Goal: Task Accomplishment & Management: Use online tool/utility

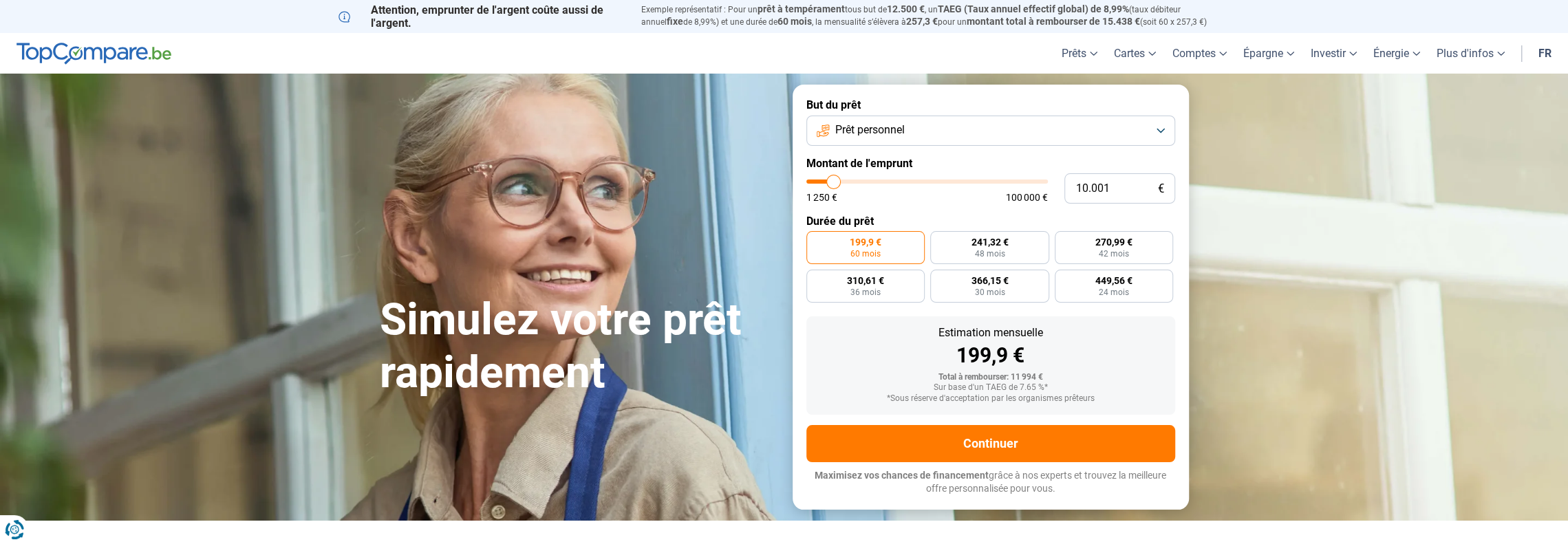
type input "9.500"
type input "9500"
type input "10.250"
type input "10250"
type input "11.750"
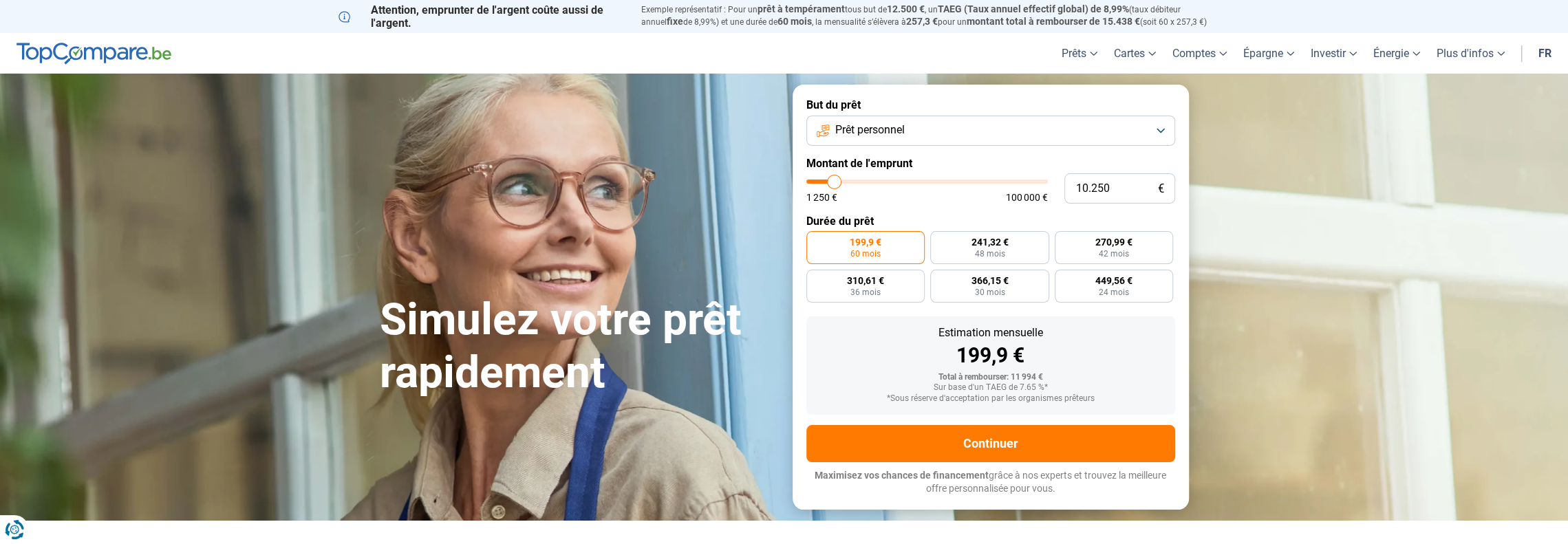
type input "11750"
type input "14.250"
type input "14250"
type input "19.000"
type input "19000"
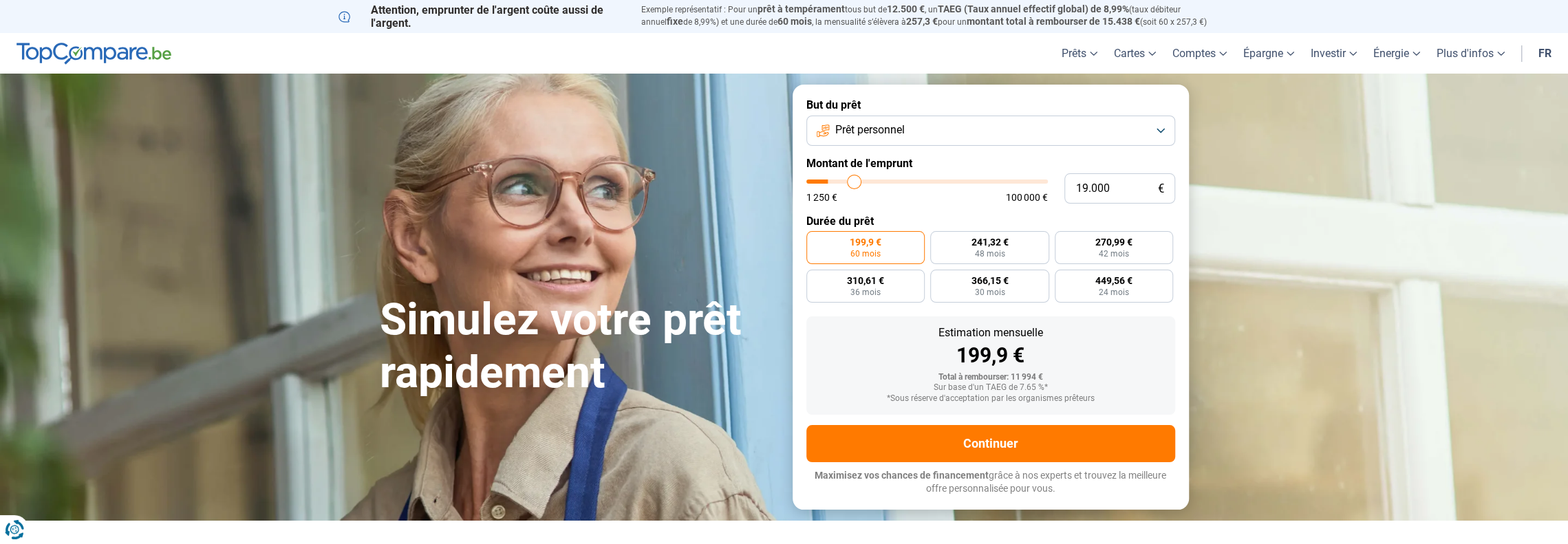
type input "26.000"
type input "26000"
type input "35.000"
type input "35000"
type input "46.500"
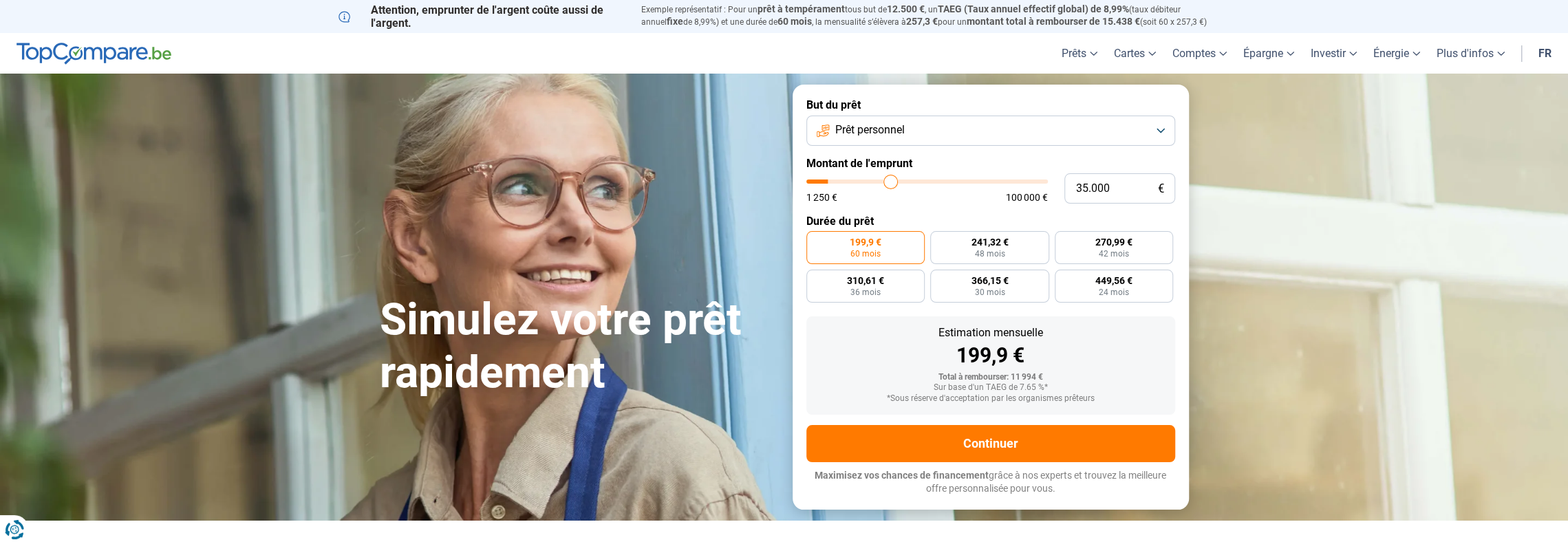
type input "46500"
type input "61.750"
type input "61750"
type input "78.500"
type input "78500"
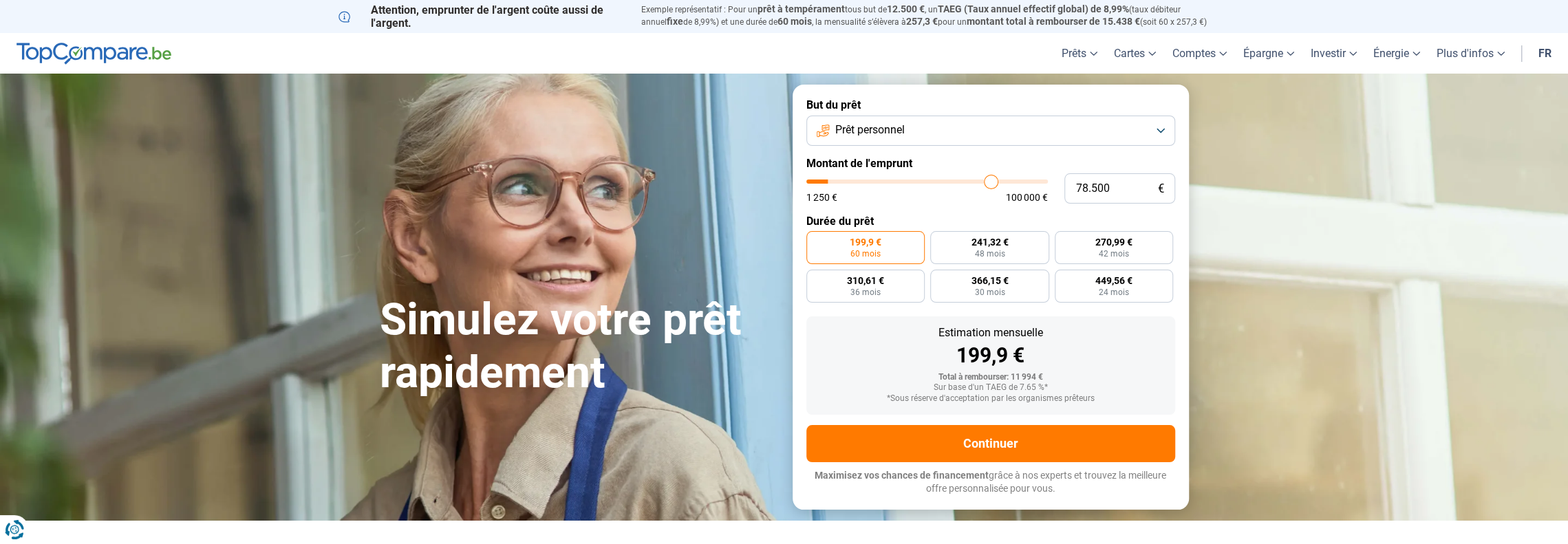
type input "95.250"
type input "95250"
type input "100.000"
type input "100000"
type input "95.000"
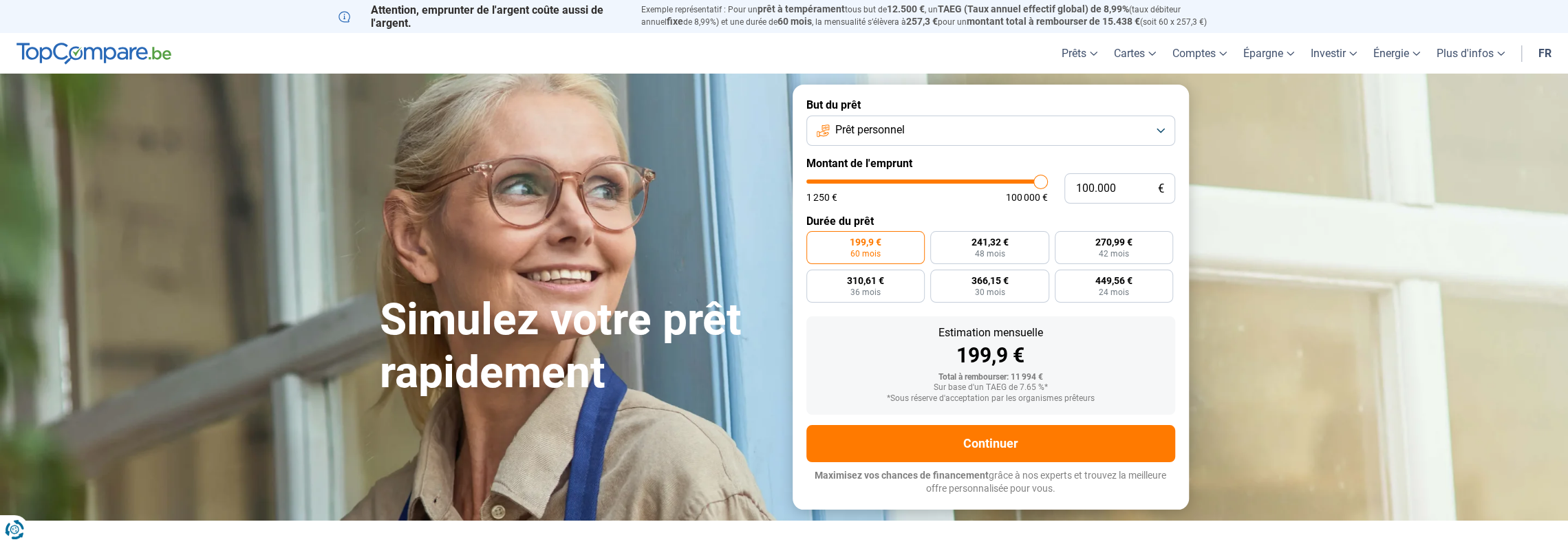
type input "95000"
type input "90.250"
type input "90250"
type input "86.250"
type input "86250"
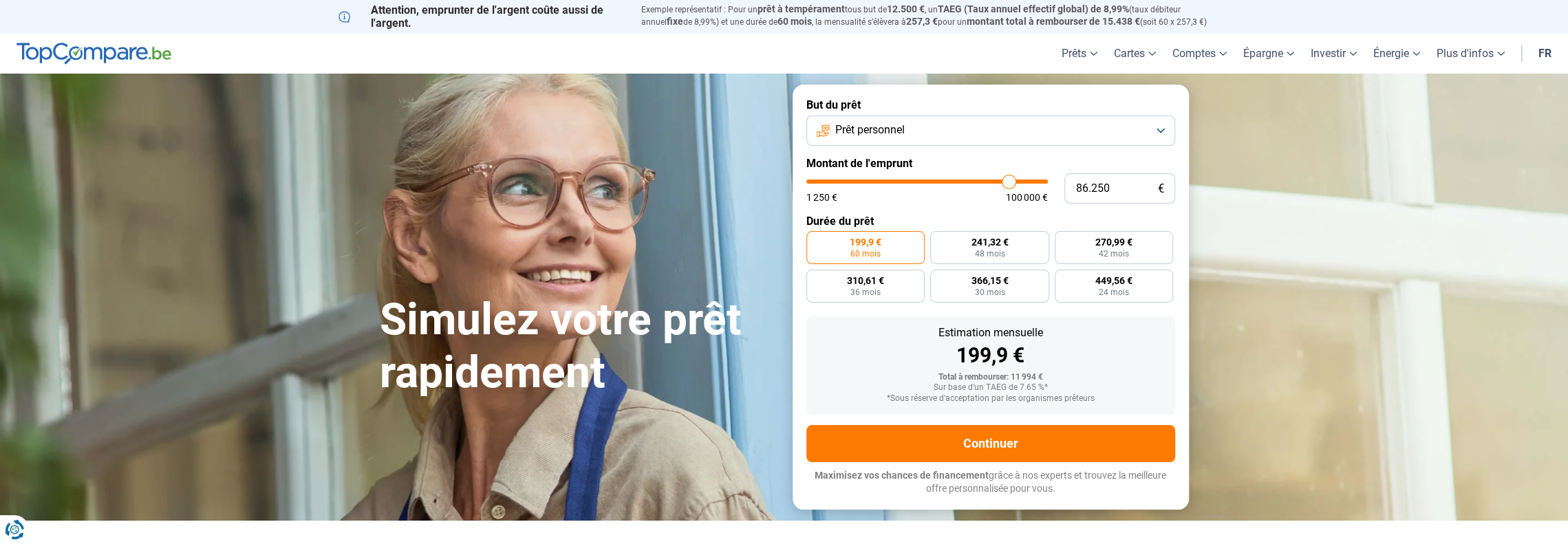
type input "83.500"
type input "83500"
type input "81.500"
type input "81500"
type input "80.250"
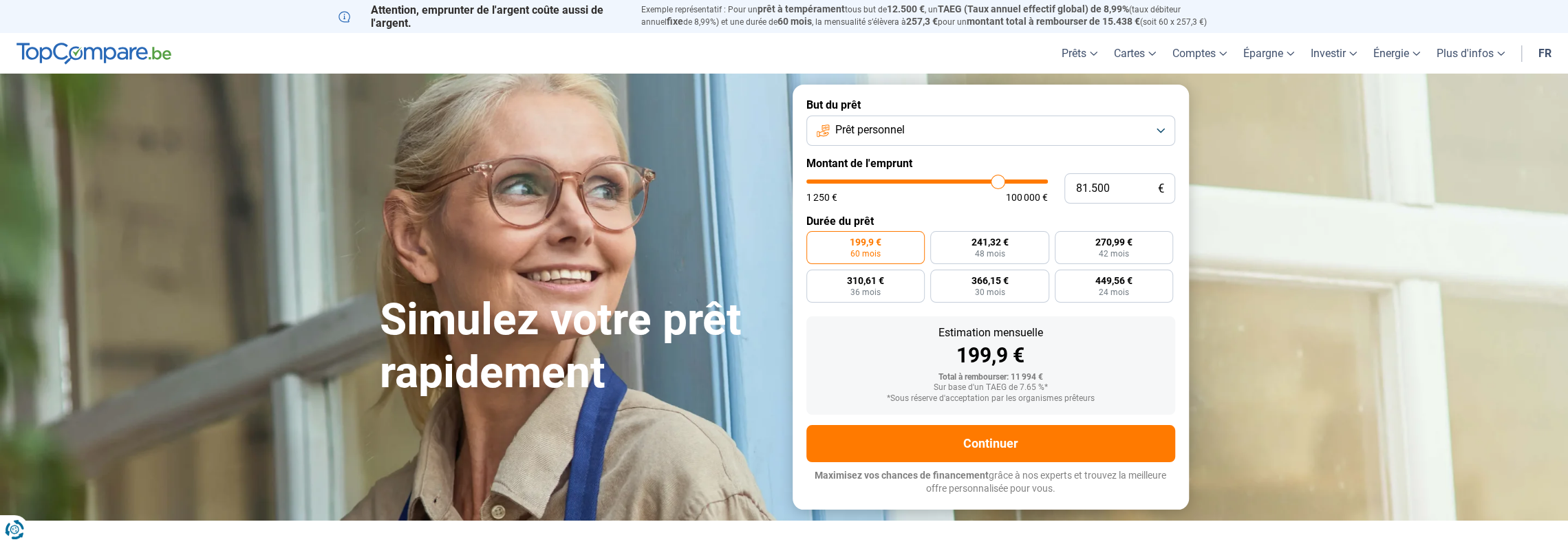
type input "80250"
type input "79.750"
type input "79750"
type input "79.500"
type input "79500"
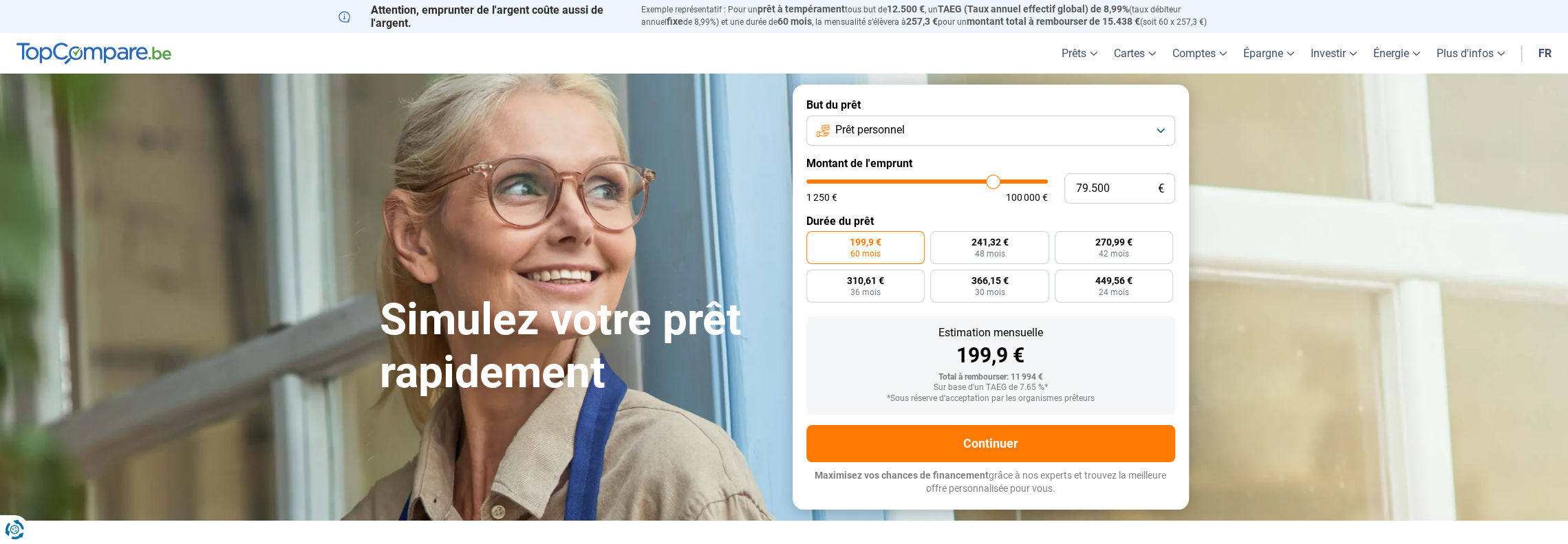
type input "79.000"
type input "79000"
type input "78.750"
type input "78750"
type input "78.000"
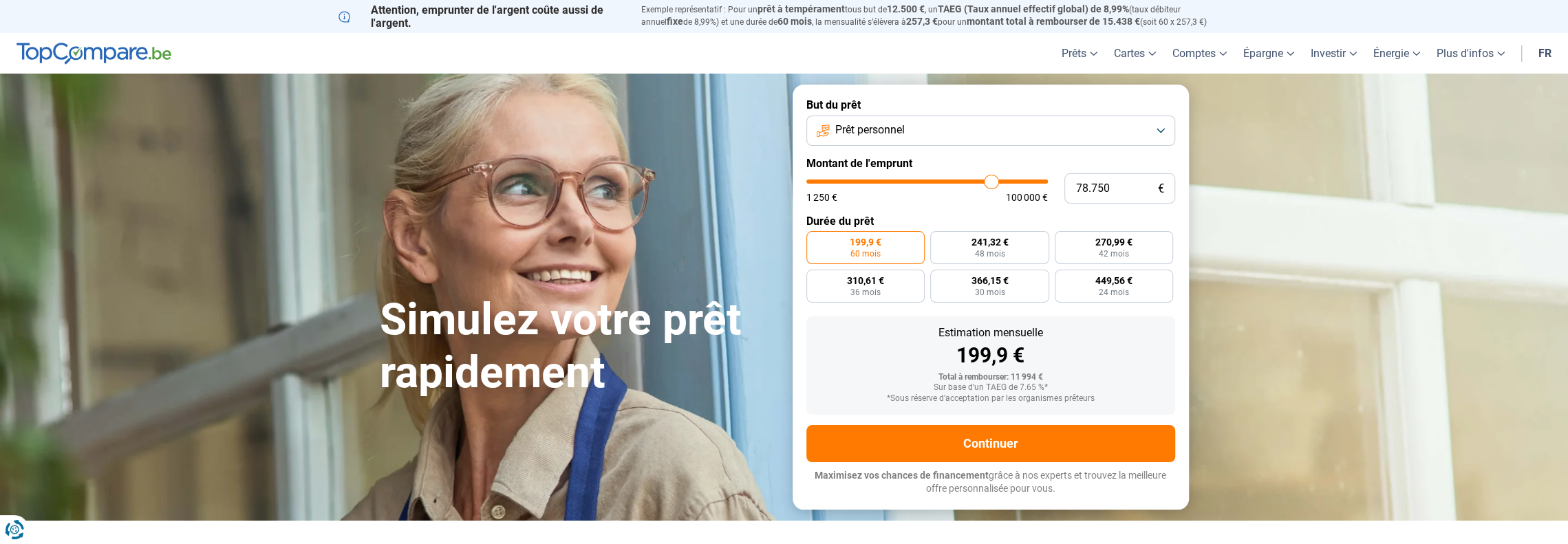
type input "78000"
type input "77.500"
type input "77500"
type input "76.750"
type input "76750"
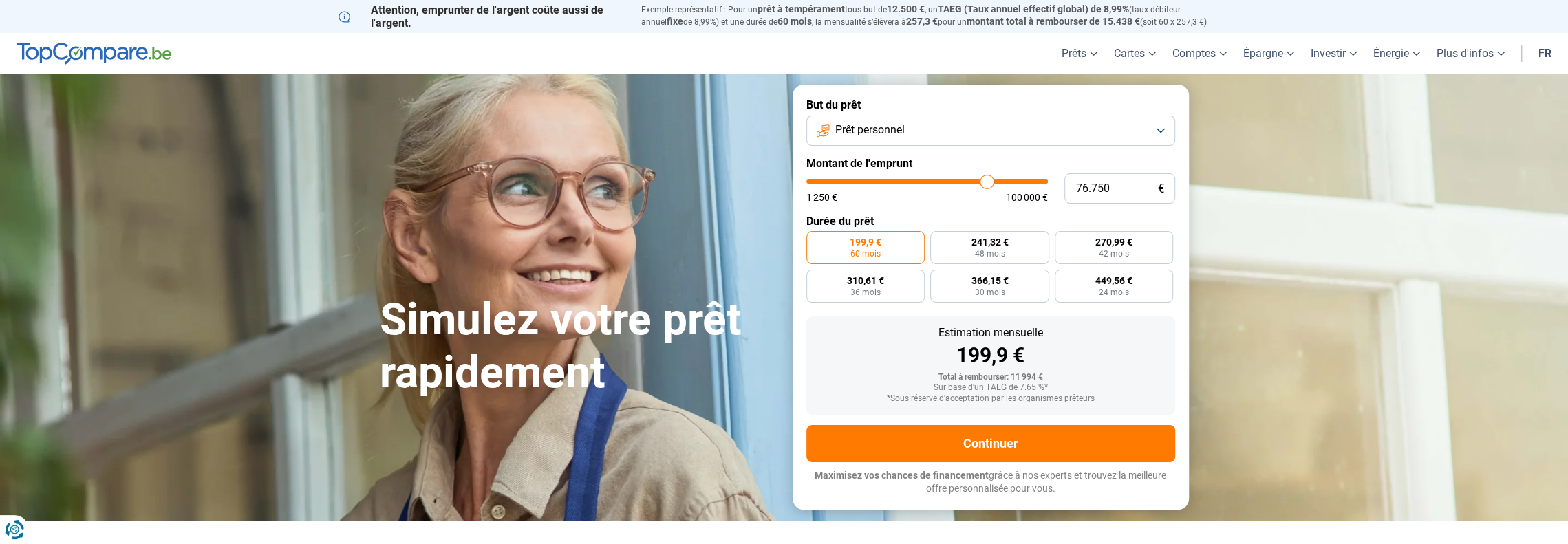
type input "76.500"
type input "76500"
type input "76.000"
type input "76000"
type input "75.500"
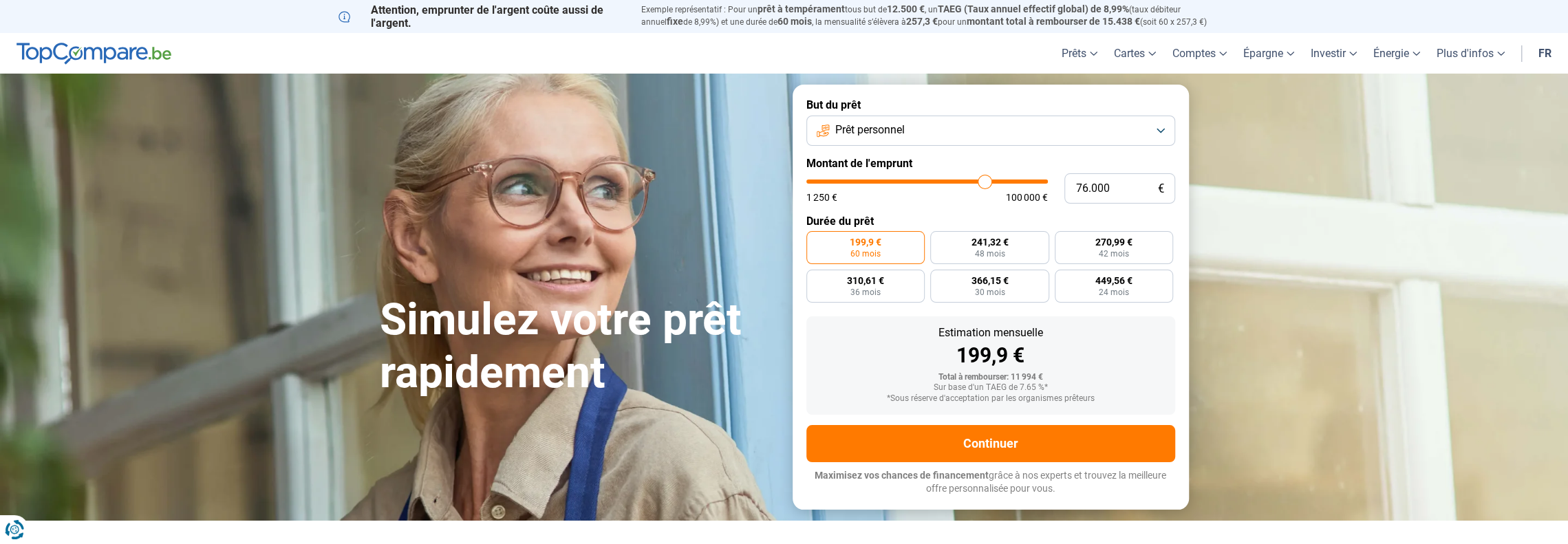
type input "75500"
type input "75.000"
type input "75000"
type input "74.750"
type input "74750"
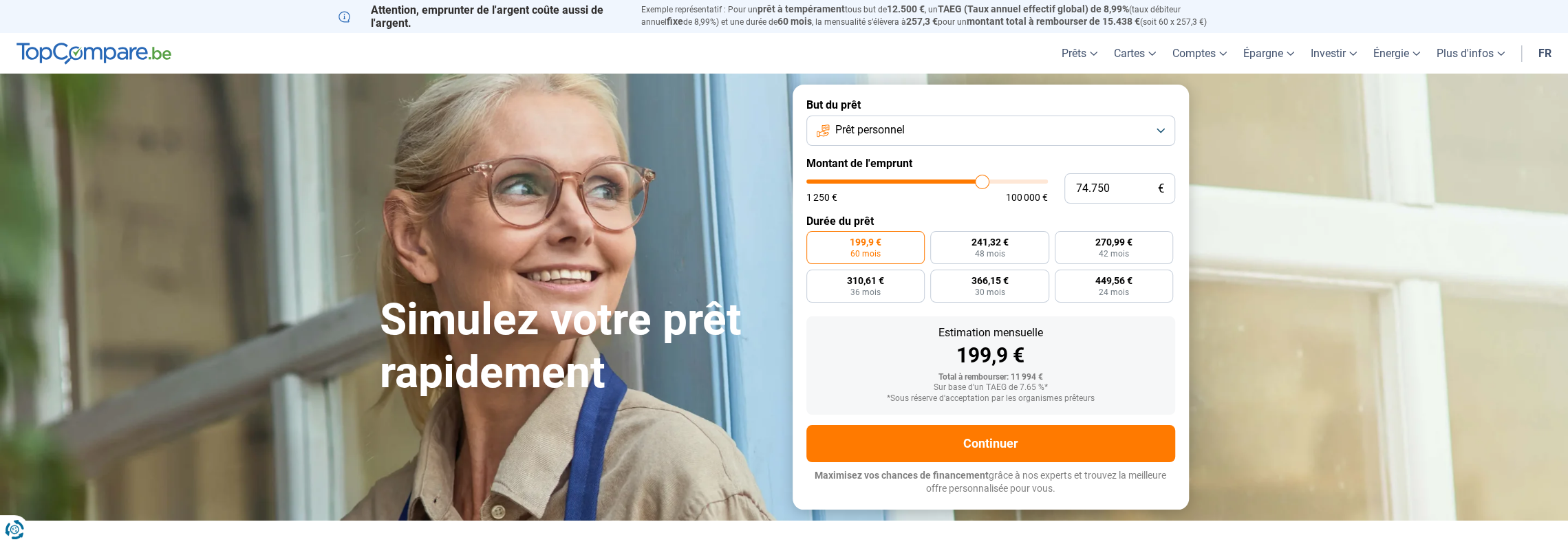
type input "74.250"
type input "74250"
type input "73.500"
type input "73500"
type input "73.000"
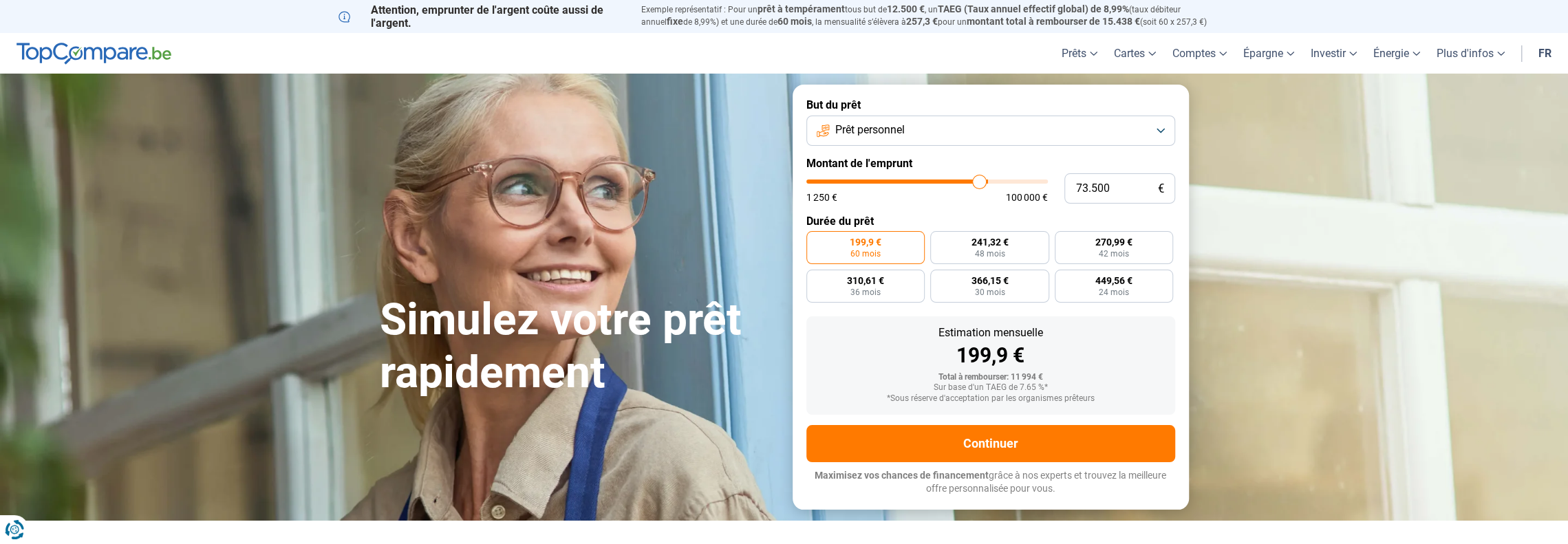
type input "73000"
type input "72.500"
type input "72500"
type input "72.000"
type input "72000"
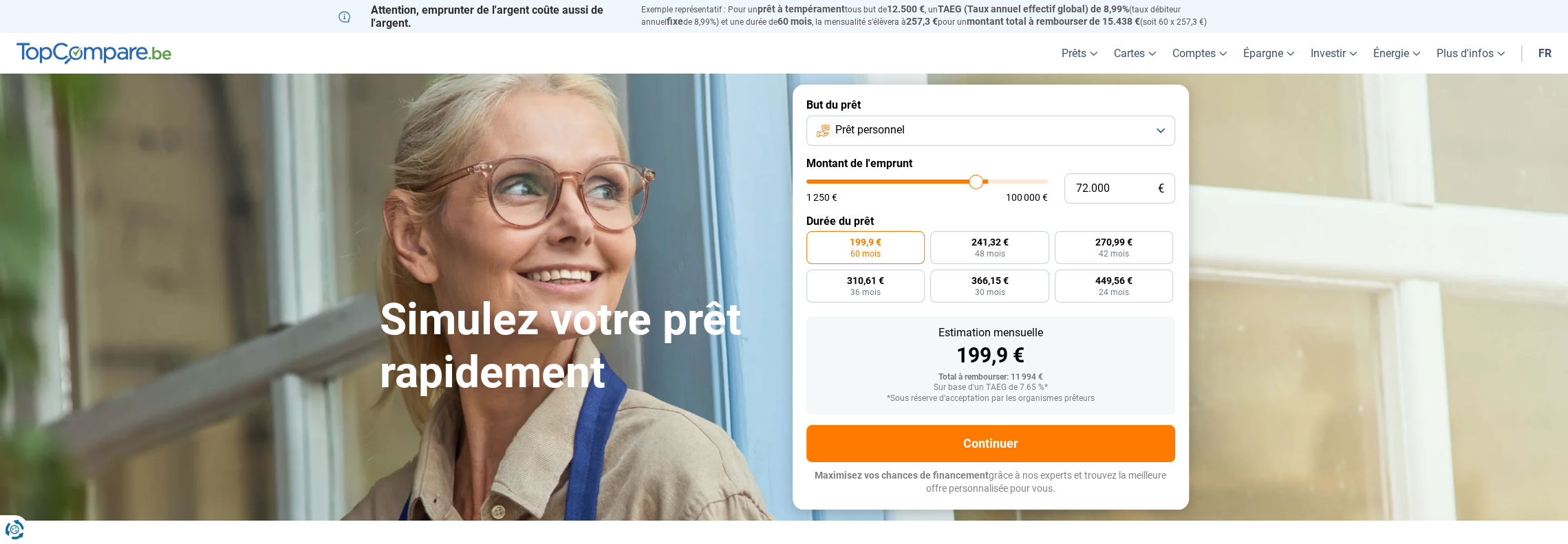
type input "71.750"
type input "71750"
type input "71.500"
type input "71500"
type input "71.000"
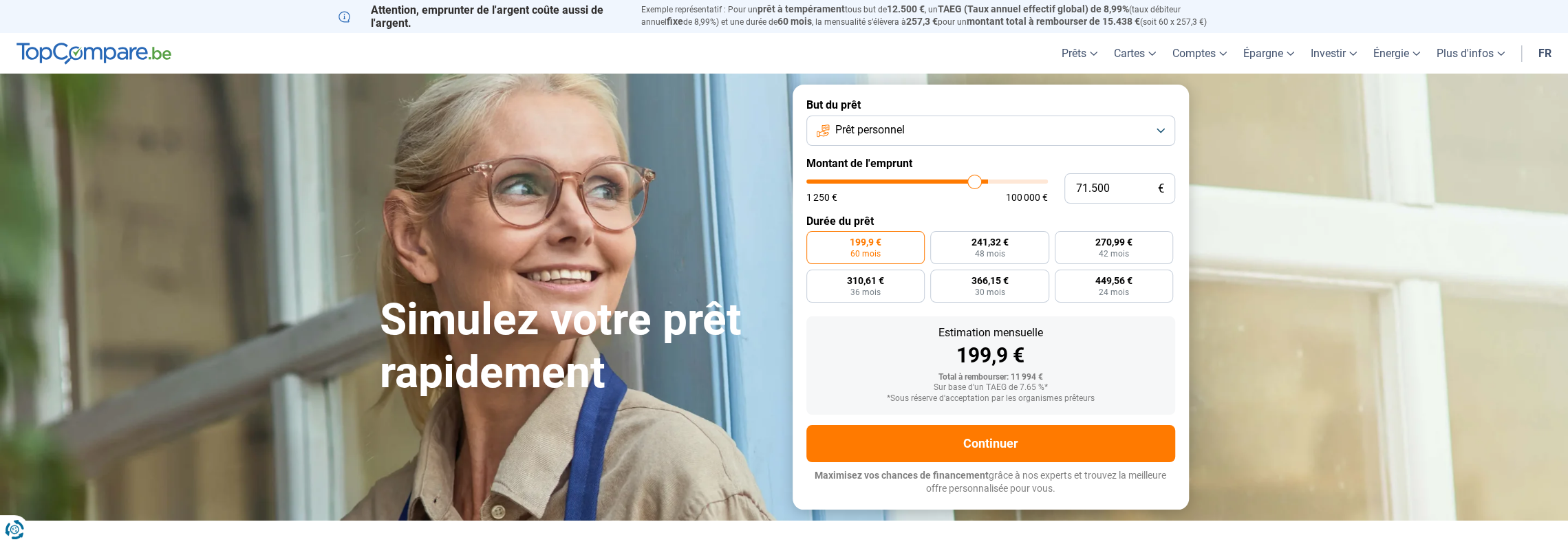
type input "71000"
type input "70.750"
type input "70750"
type input "70.500"
type input "70500"
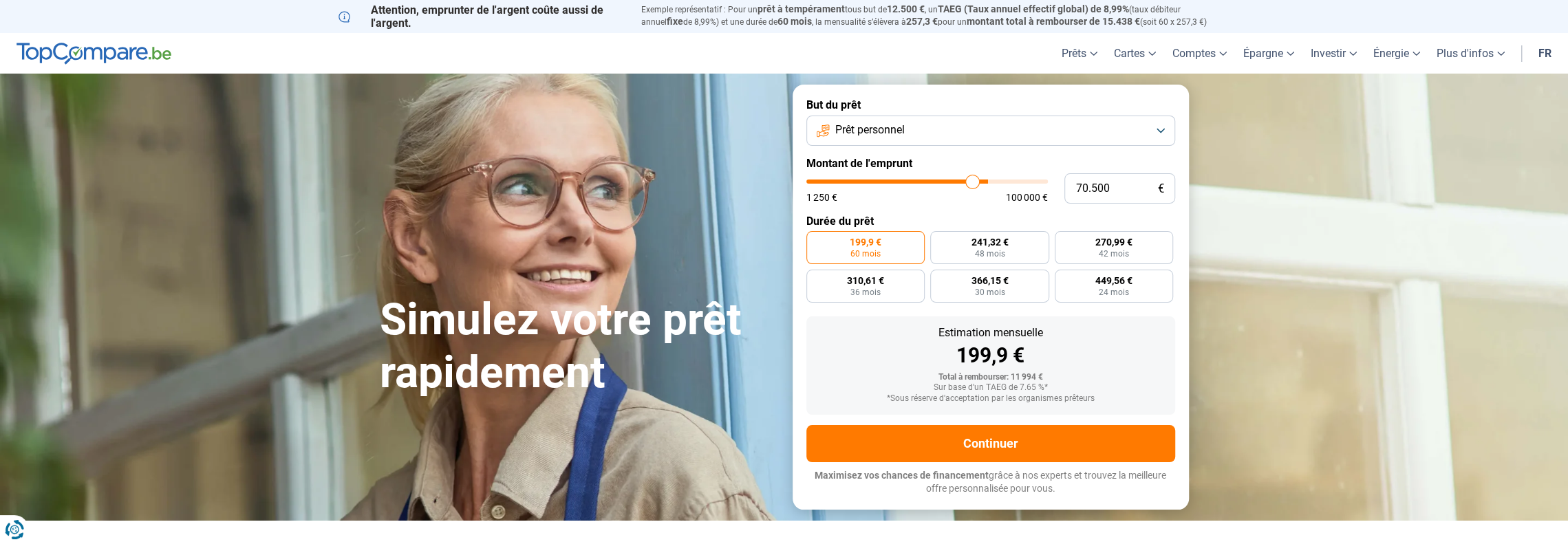
type input "70.250"
type input "70250"
type input "70.000"
type input "70000"
type input "69.500"
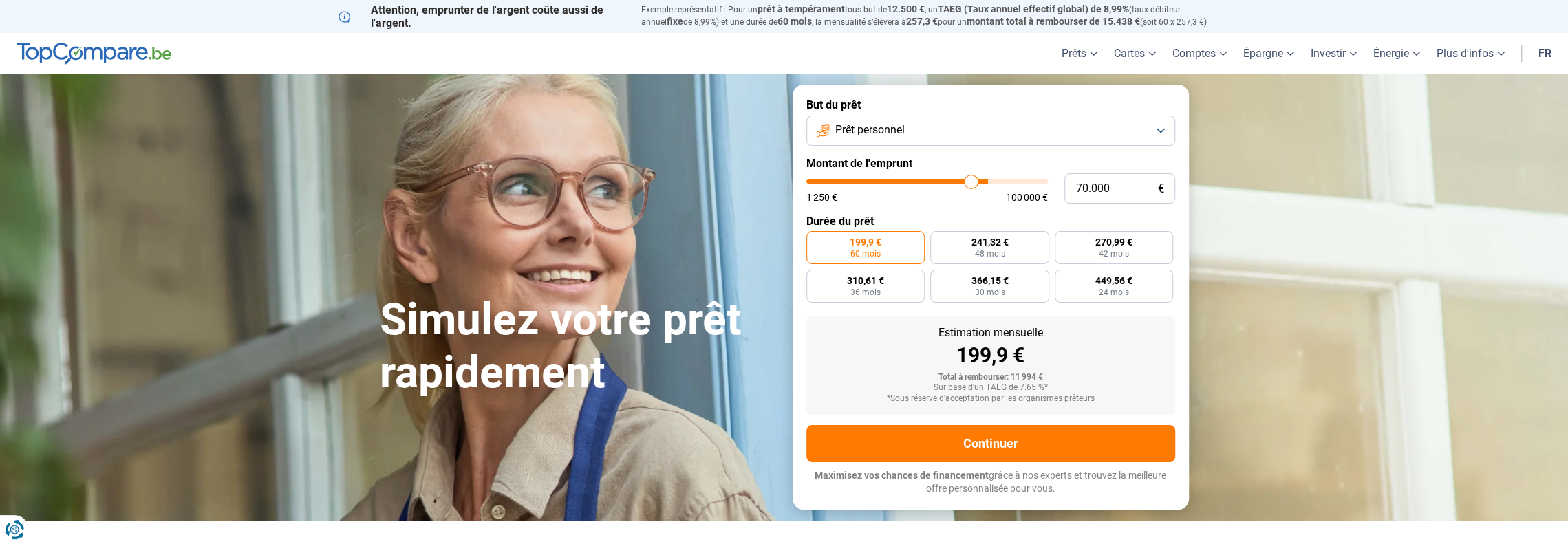
type input "69500"
type input "69.250"
type input "69250"
type input "69.000"
type input "69000"
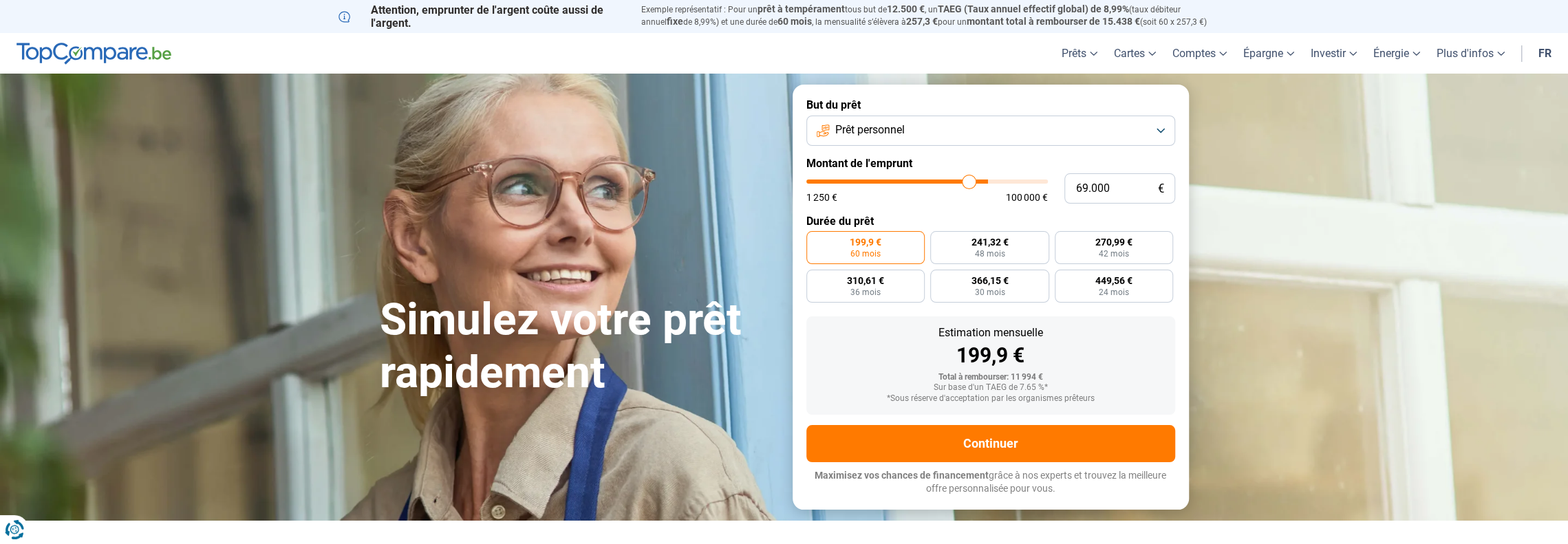
type input "68.500"
type input "68500"
type input "68.000"
type input "68000"
type input "67.750"
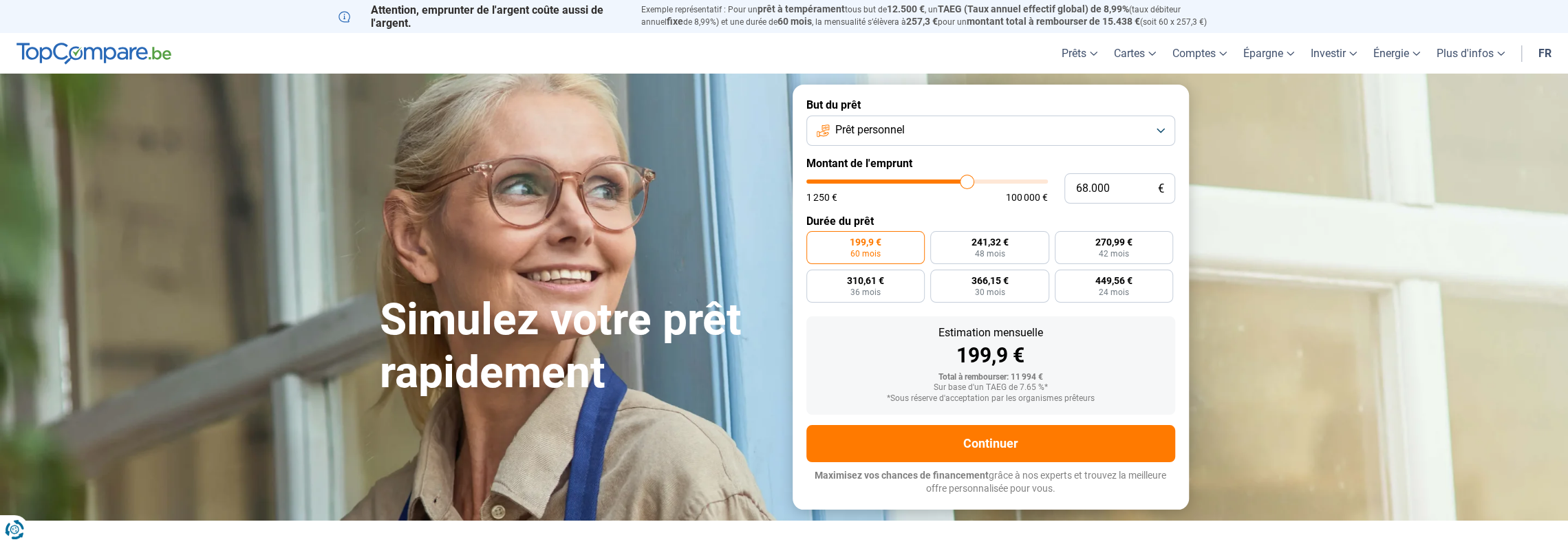
type input "67750"
type input "67.500"
type input "67500"
type input "67.000"
type input "67000"
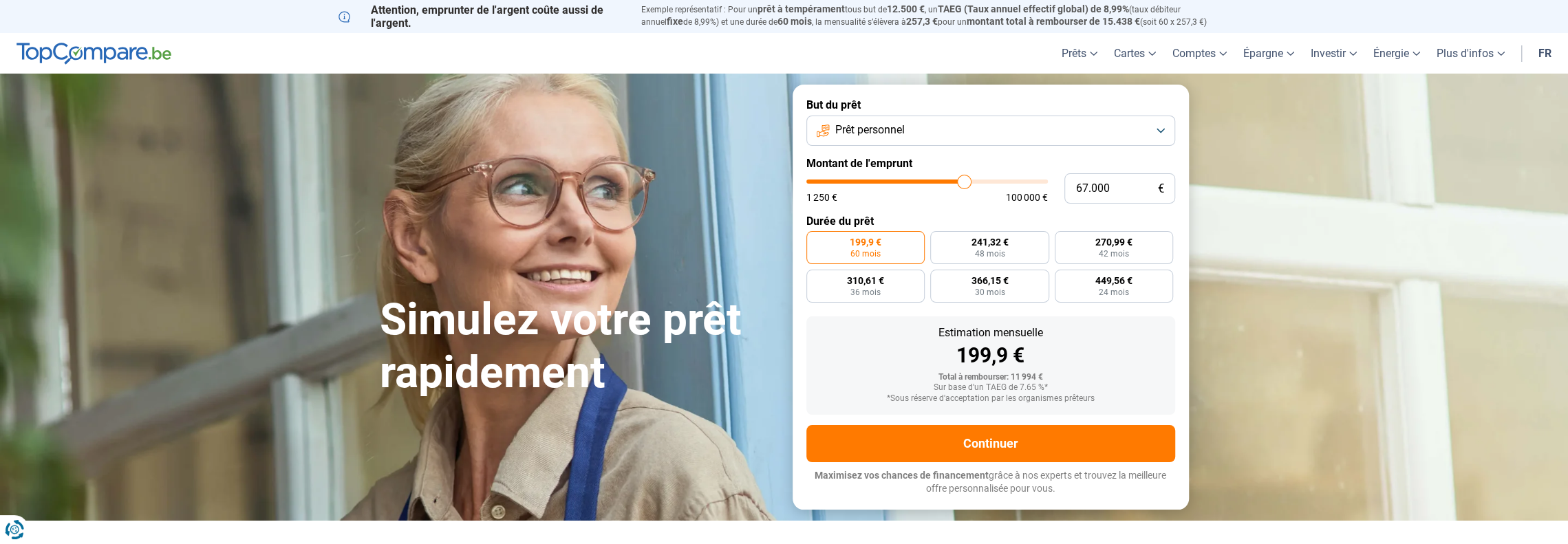
type input "66.500"
type input "66500"
type input "66.250"
type input "66250"
type input "65.750"
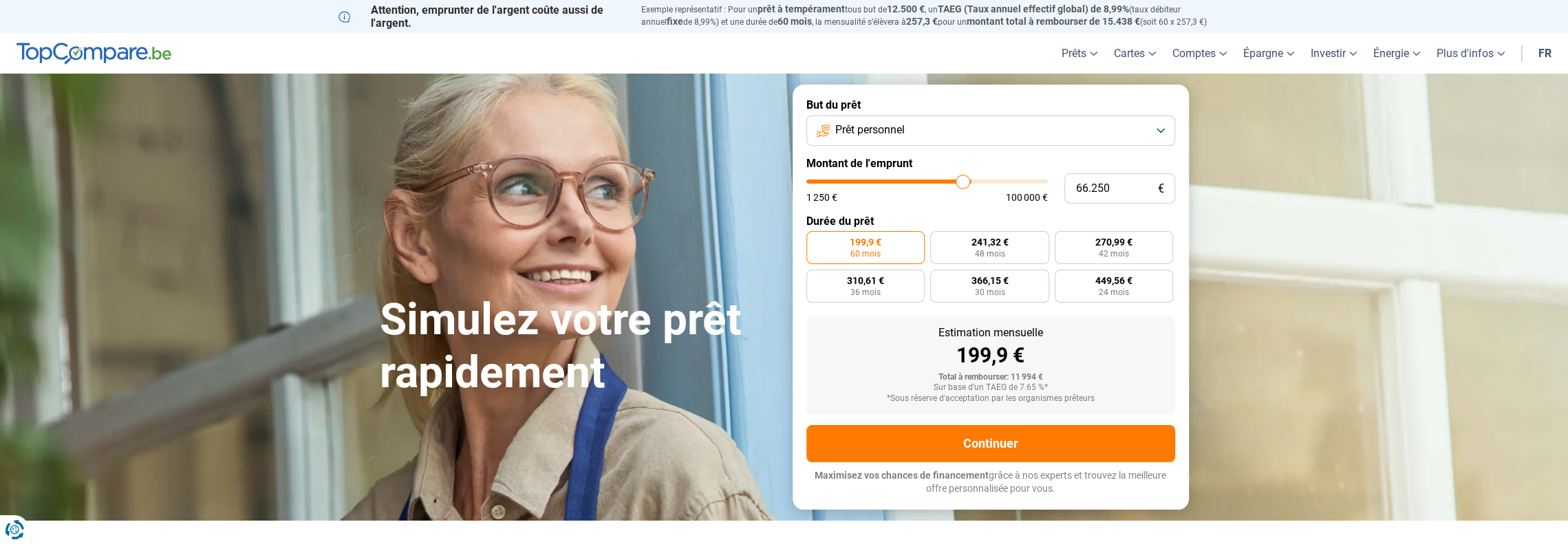
type input "65750"
type input "65.500"
type input "65500"
type input "65.000"
type input "65000"
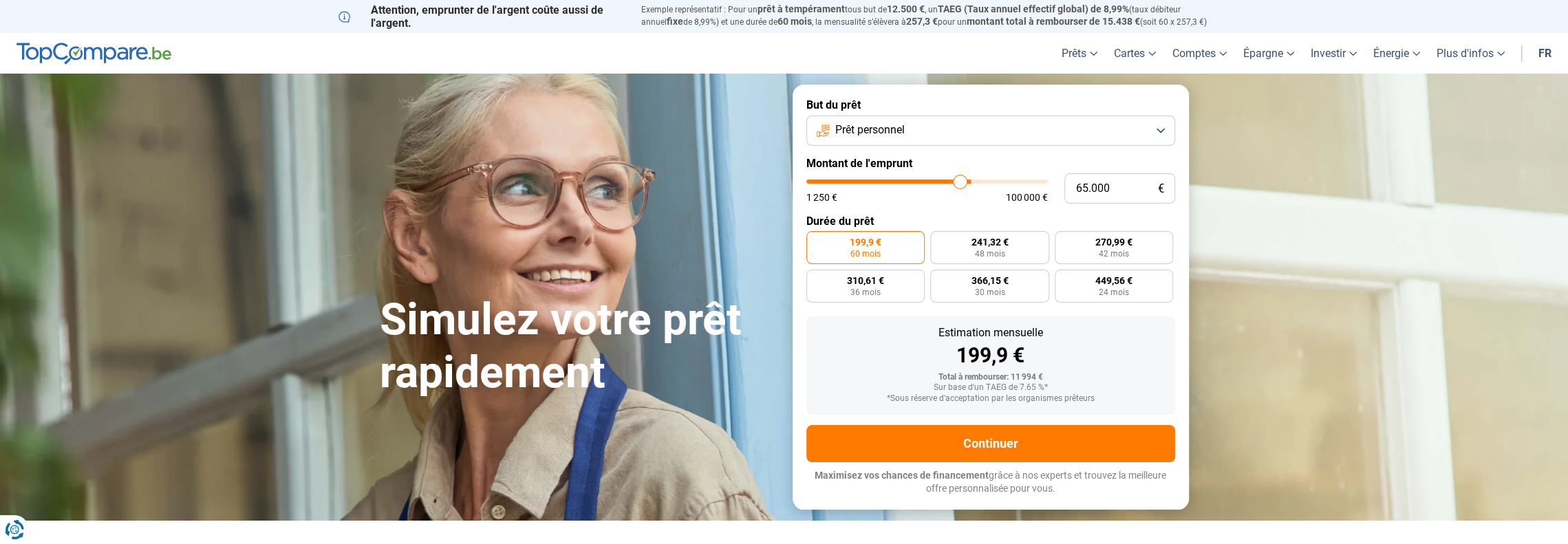
type input "64.750"
type input "64750"
type input "64.500"
type input "64500"
type input "64.000"
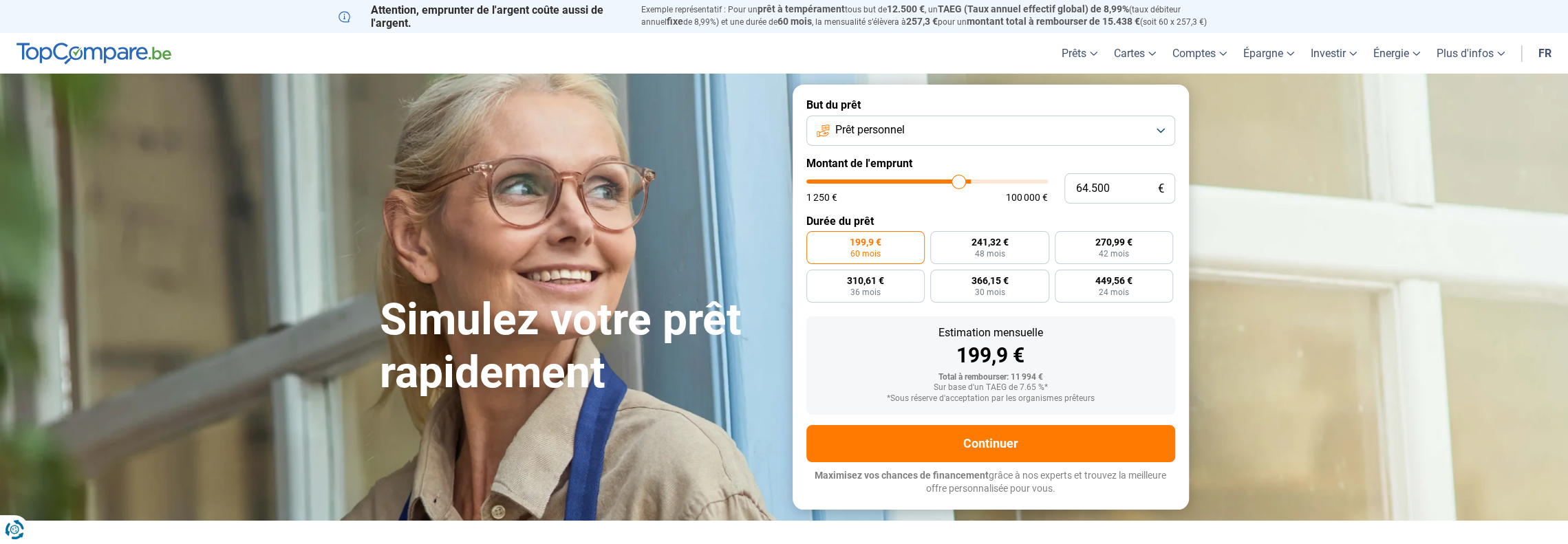
type input "64000"
type input "63.750"
type input "63750"
type input "63.500"
type input "63500"
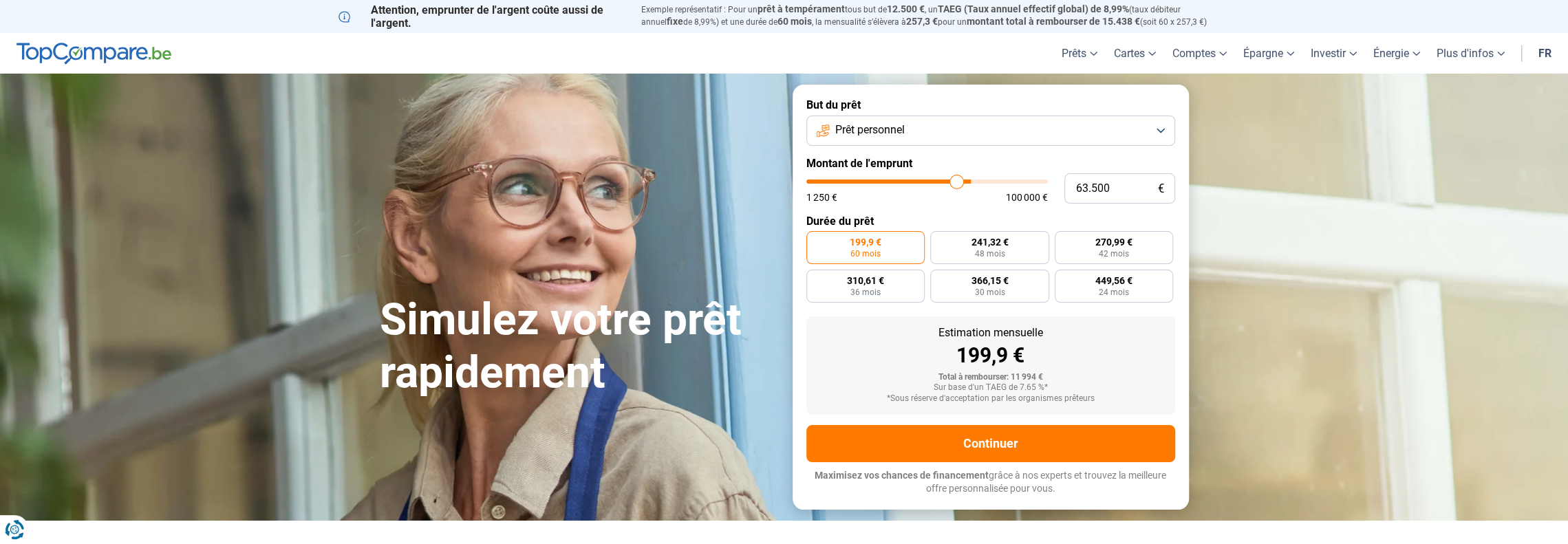
type input "63.250"
type input "63250"
type input "62.750"
type input "62750"
type input "62.500"
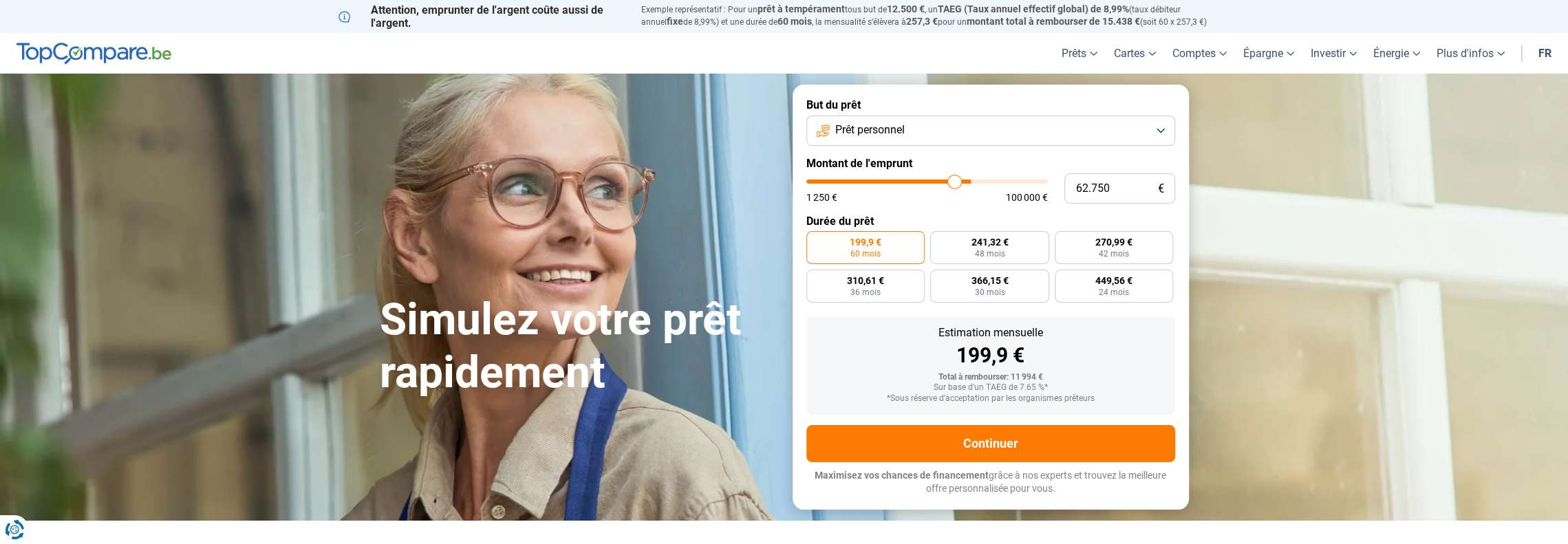
type input "62500"
type input "62.250"
type input "62250"
type input "61.500"
type input "61500"
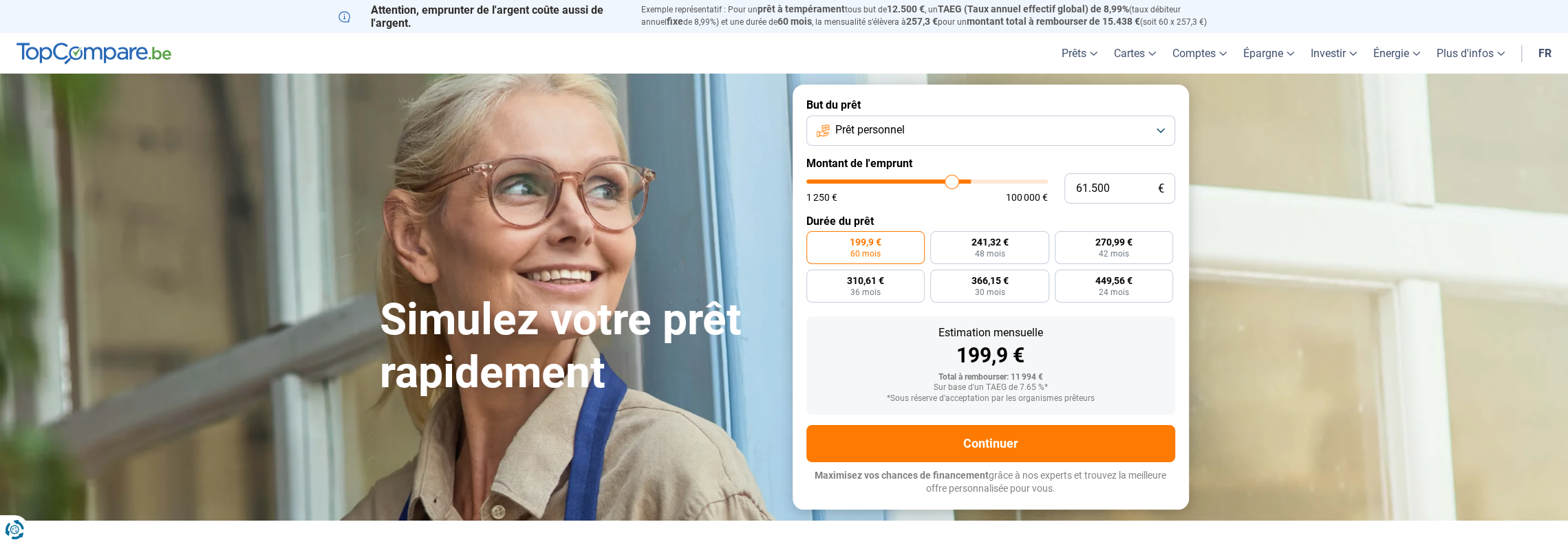
type input "61.250"
type input "61250"
type input "60.250"
type input "60250"
type input "60.000"
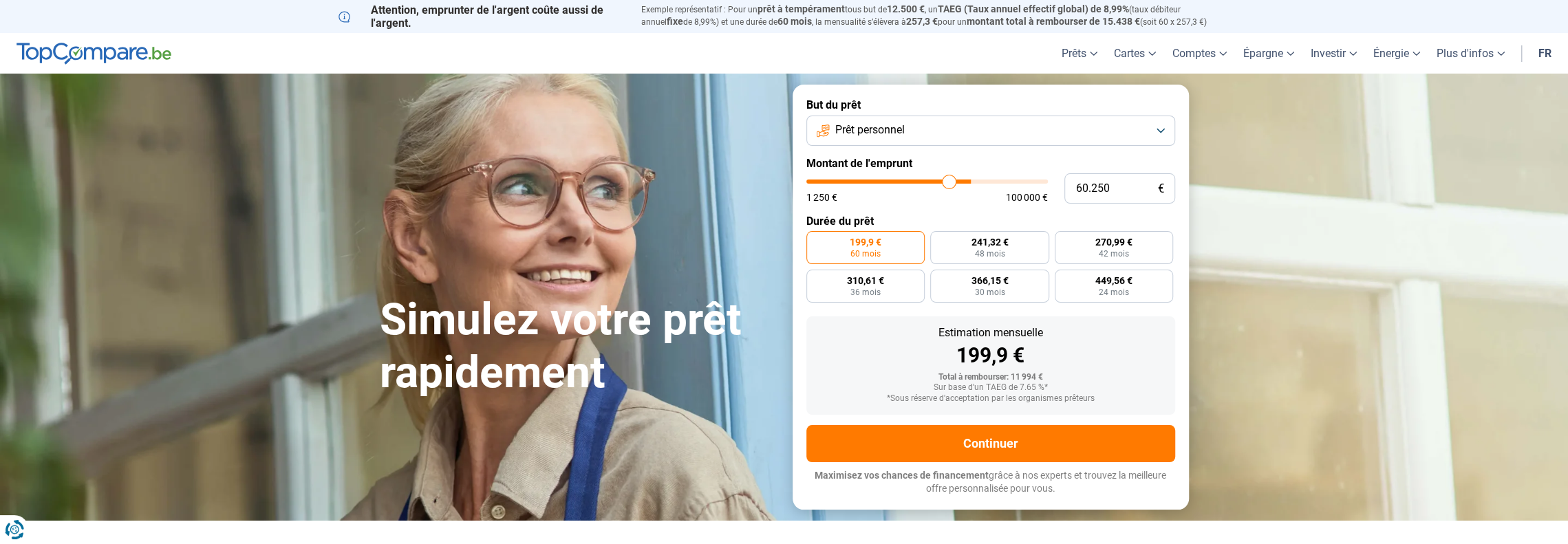
type input "60000"
type input "59.250"
type input "59250"
type input "58.750"
type input "58750"
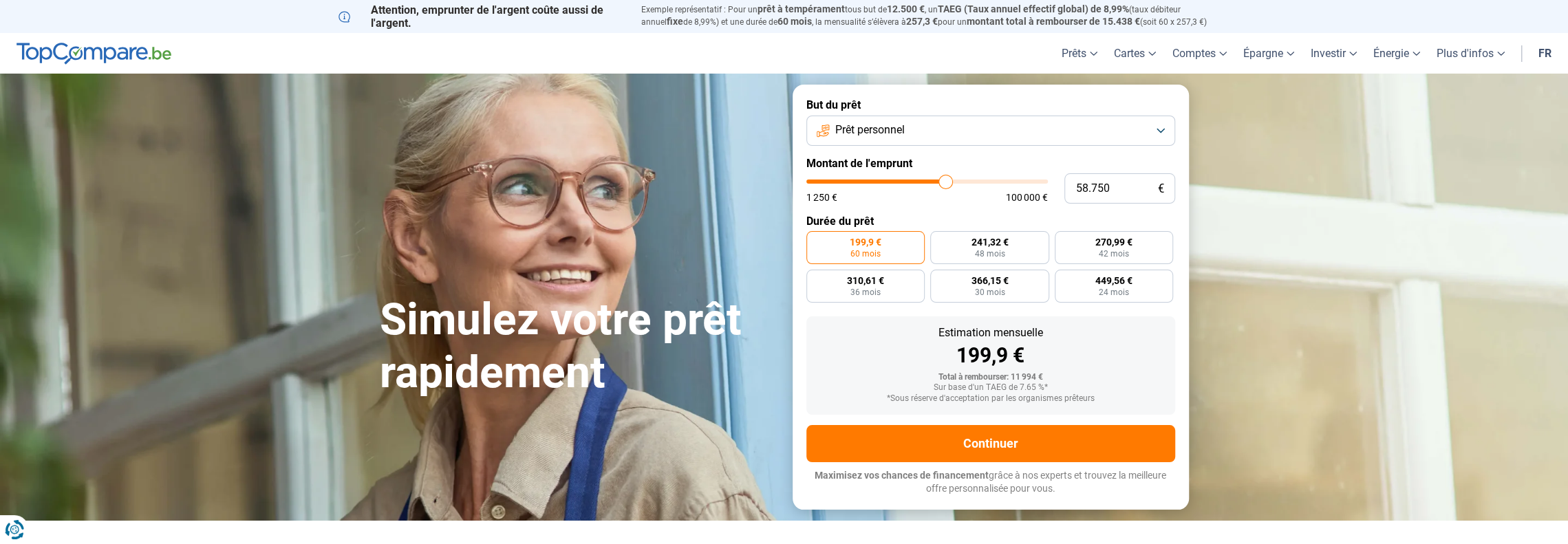
type input "58.250"
type input "58250"
type input "58.000"
type input "58000"
type input "57.500"
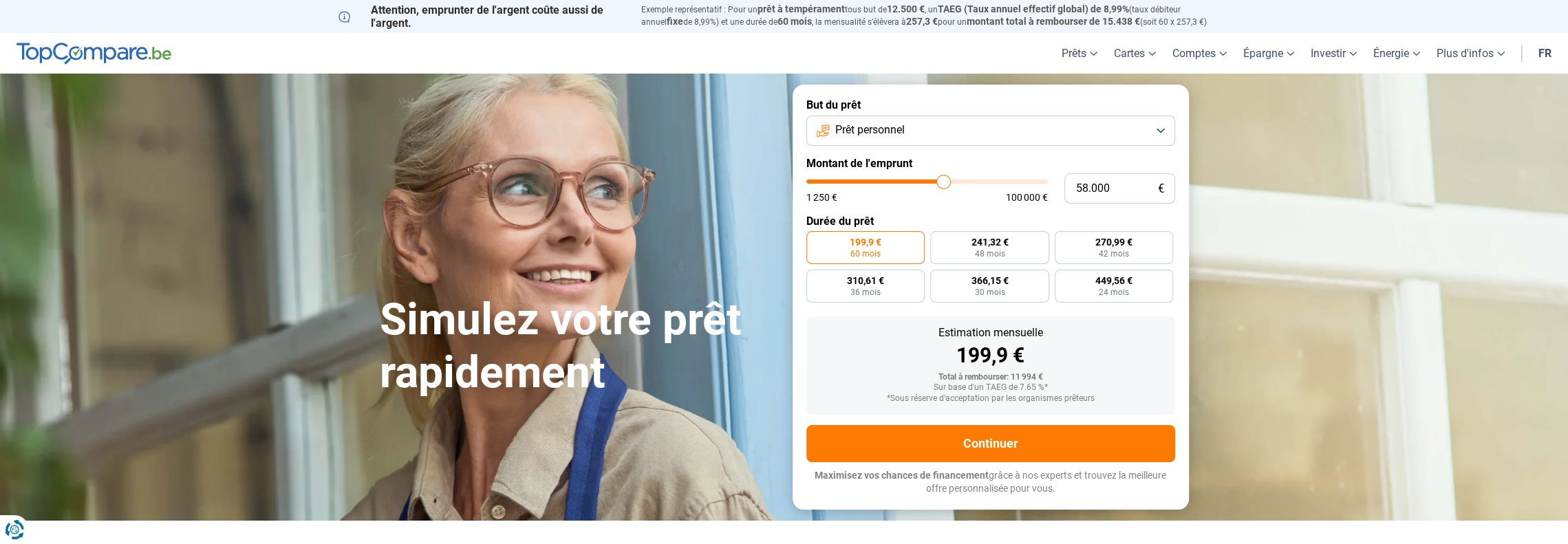
type input "57500"
type input "57.250"
type input "57250"
type input "56.750"
type input "56750"
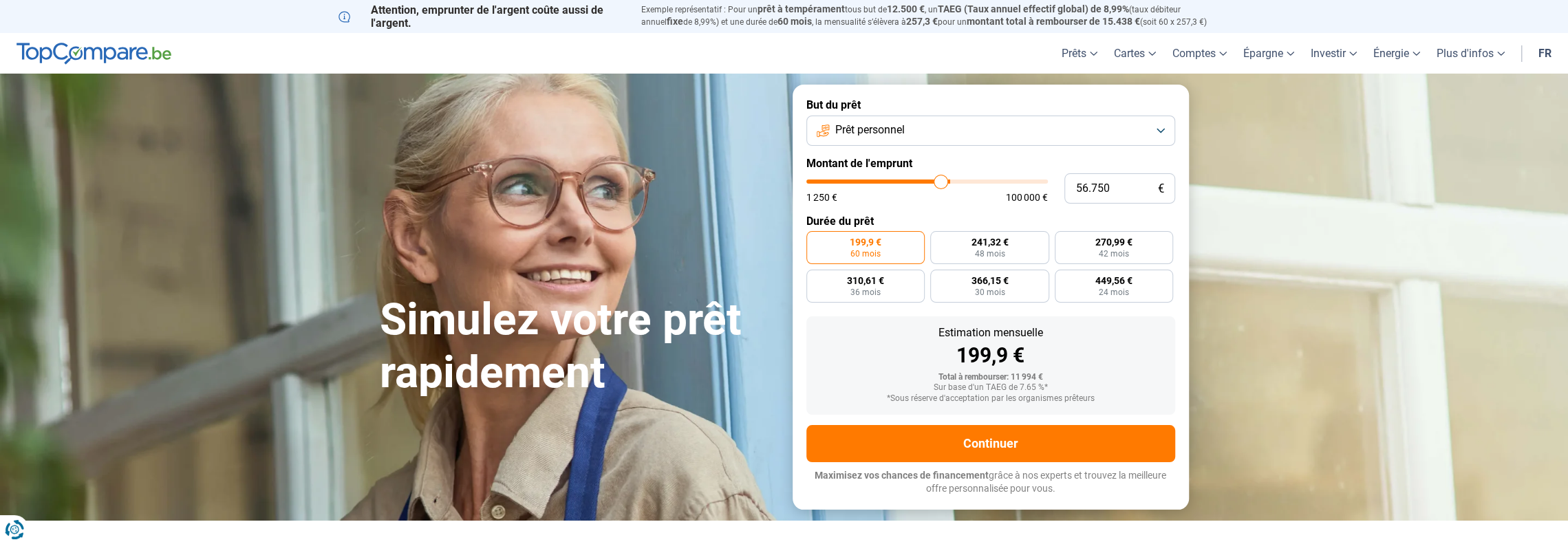
type input "56.500"
type input "56500"
type input "56.250"
type input "56250"
type input "56.000"
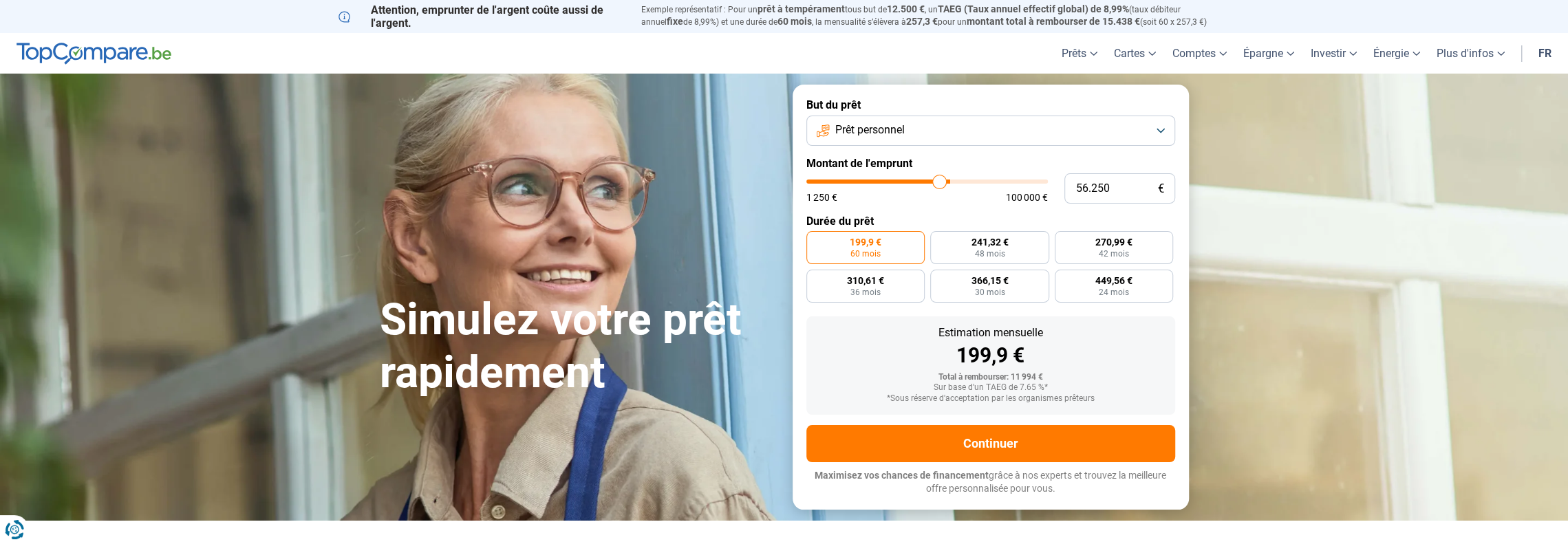
type input "56000"
type input "55.500"
type input "55500"
type input "55.250"
type input "55250"
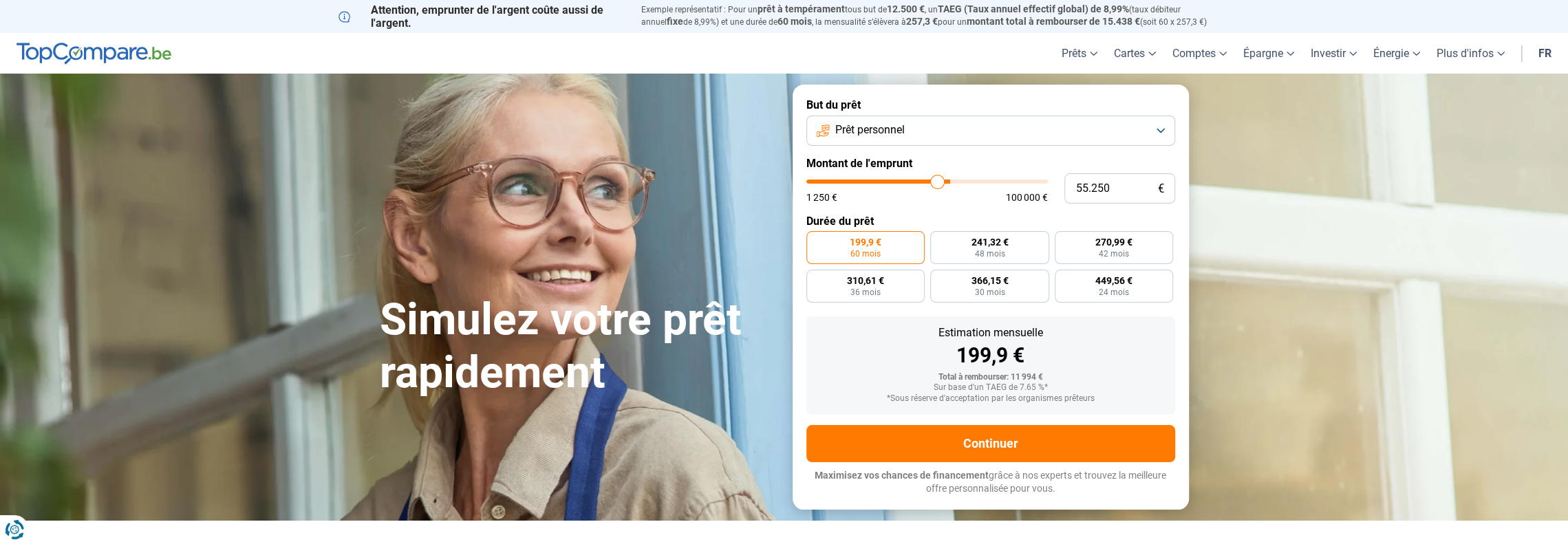
type input "54.500"
type input "54500"
type input "54.000"
type input "54000"
type input "53.250"
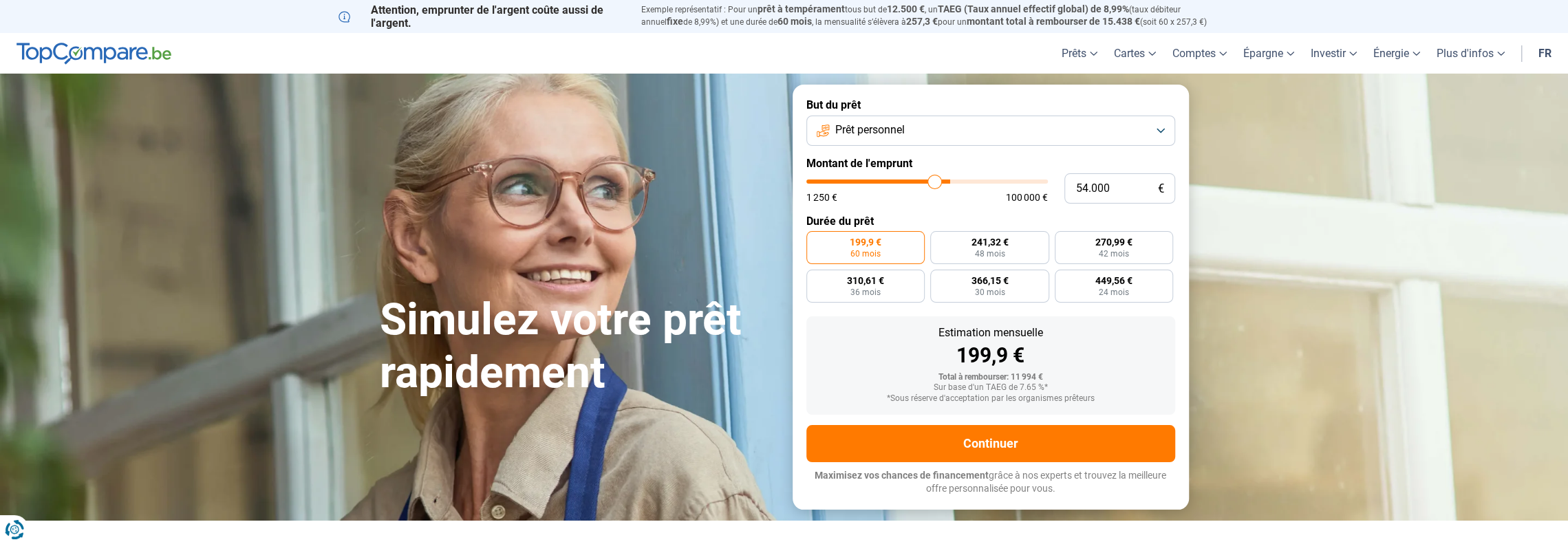
type input "53250"
type input "52.250"
type input "52250"
type input "51.500"
type input "51500"
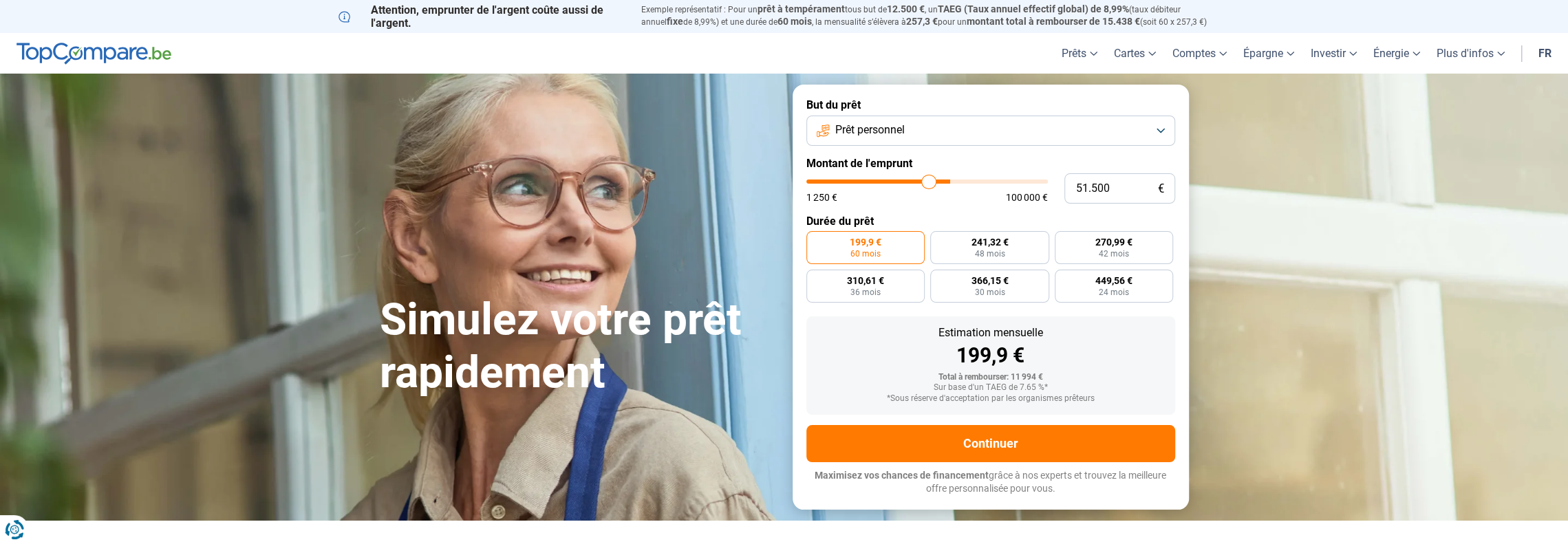
type input "51.000"
type input "51000"
type input "50.750"
type input "50750"
type input "50.250"
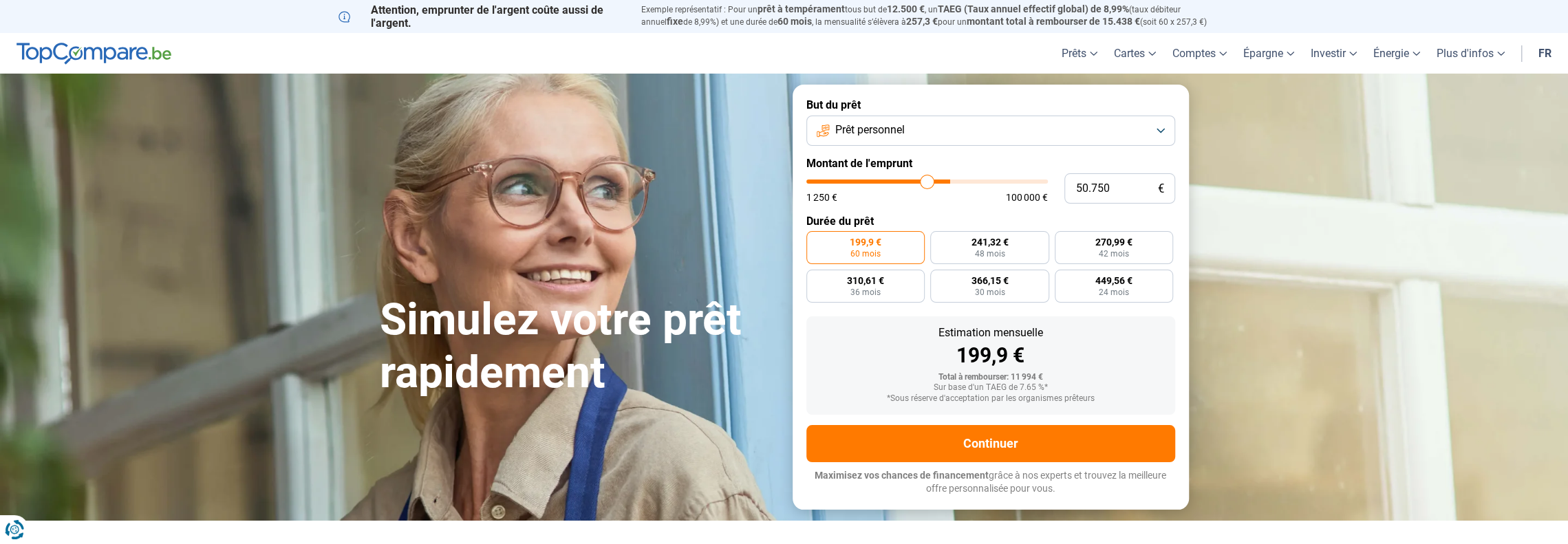
type input "50250"
type input "49.750"
type input "49750"
type input "49.250"
type input "49250"
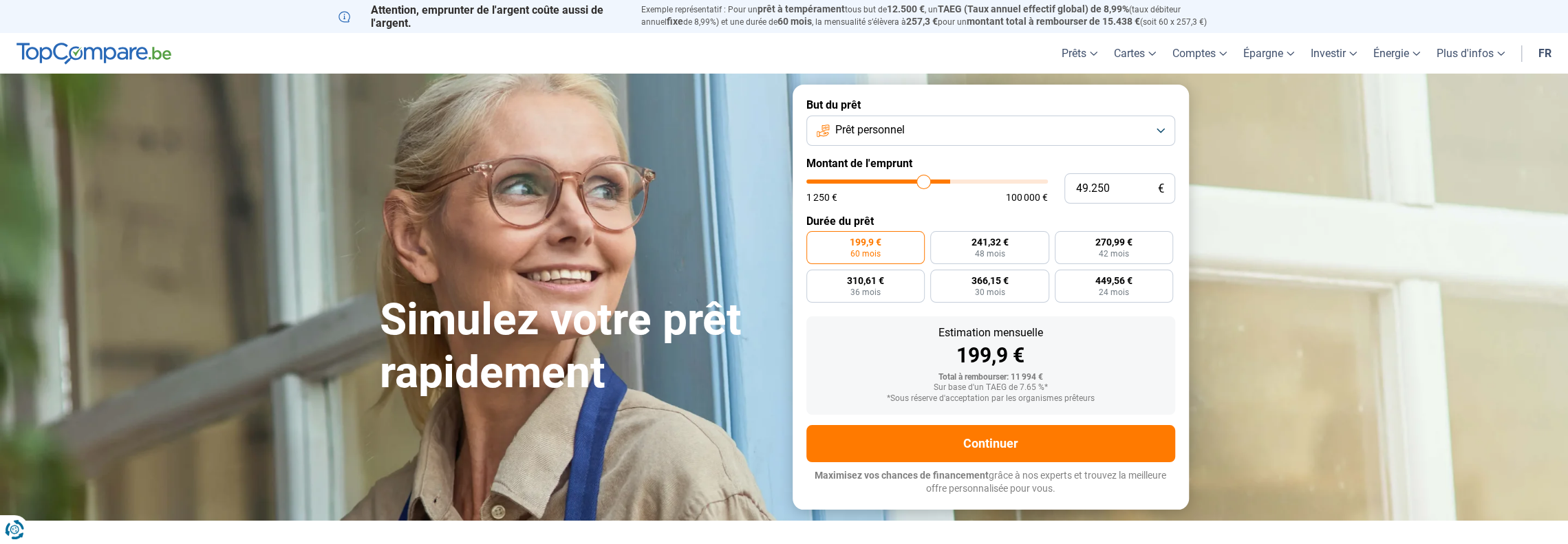
type input "48.750"
type input "48750"
type input "48.250"
type input "48250"
type input "47.500"
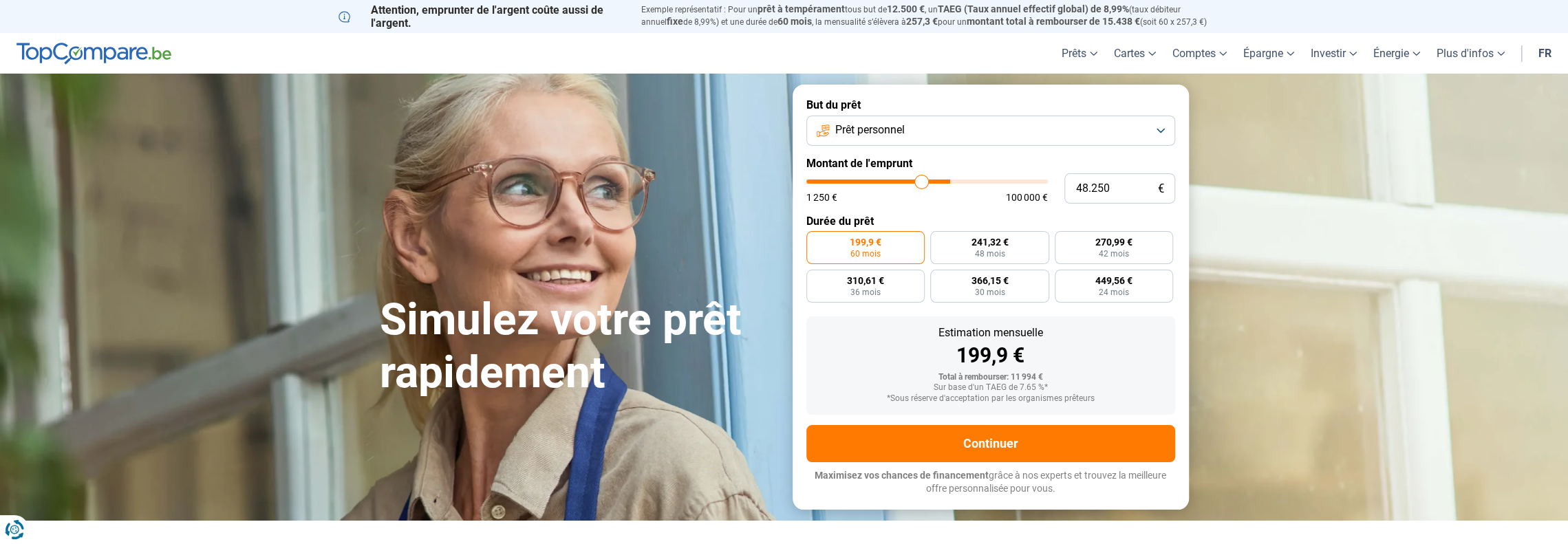
type input "47500"
type input "47.250"
type input "47250"
type input "46.250"
type input "46250"
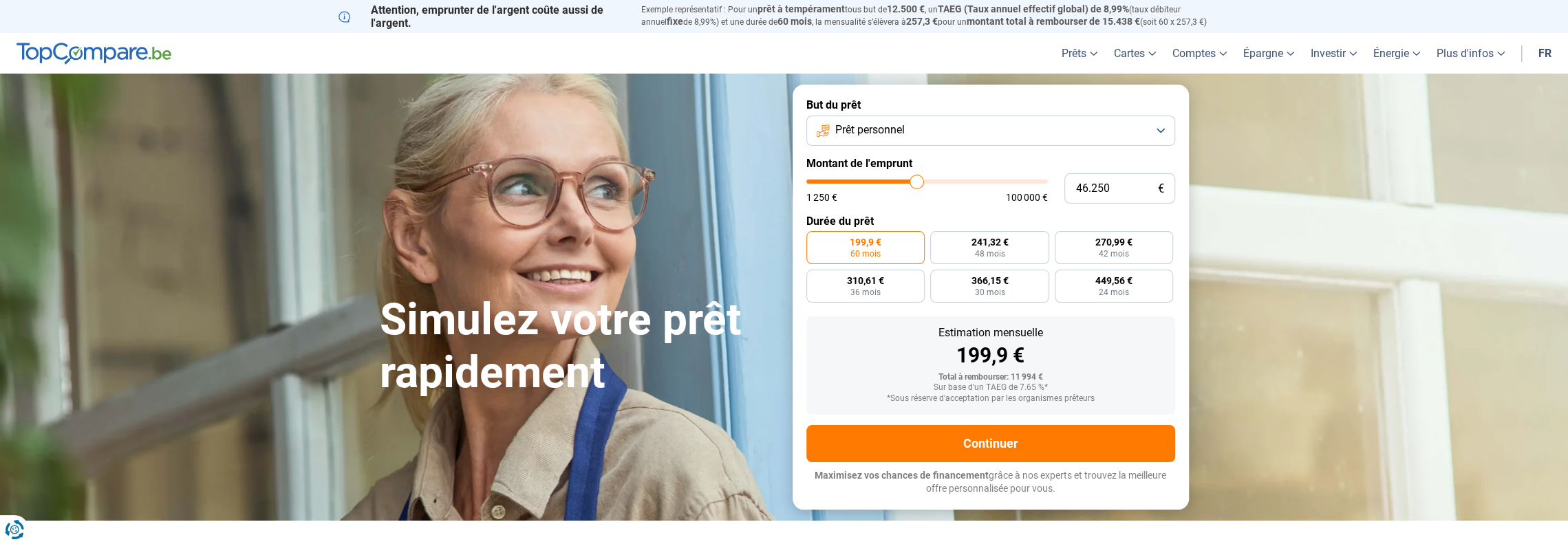
type input "45.750"
type input "45750"
type input "45.000"
type input "45000"
type input "44.000"
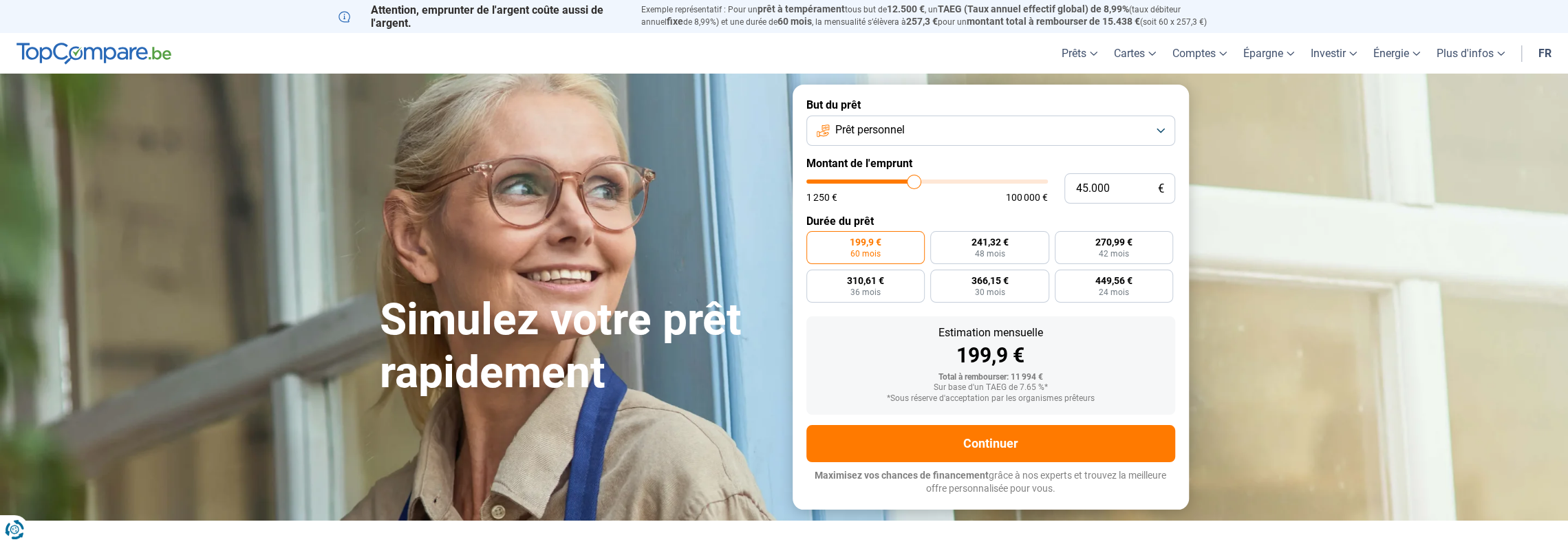
type input "44000"
type input "43.250"
type input "43250"
type input "43.000"
type input "43000"
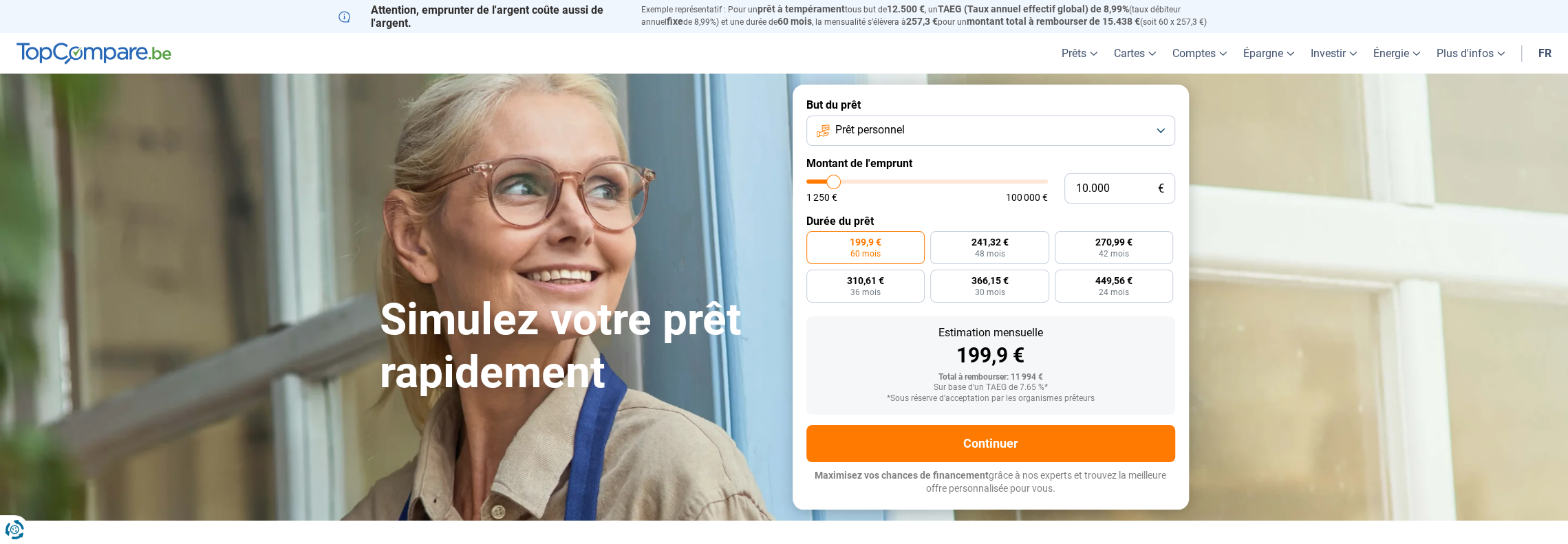
drag, startPoint x: 831, startPoint y: 180, endPoint x: 834, endPoint y: 192, distance: 12.4
click at [834, 184] on input "range" at bounding box center [927, 181] width 242 height 5
click at [997, 289] on span "24 mois" at bounding box center [990, 292] width 31 height 8
click at [939, 279] on input "449,51 € 24 mois" at bounding box center [935, 274] width 9 height 9
